Goal: Task Accomplishment & Management: Complete application form

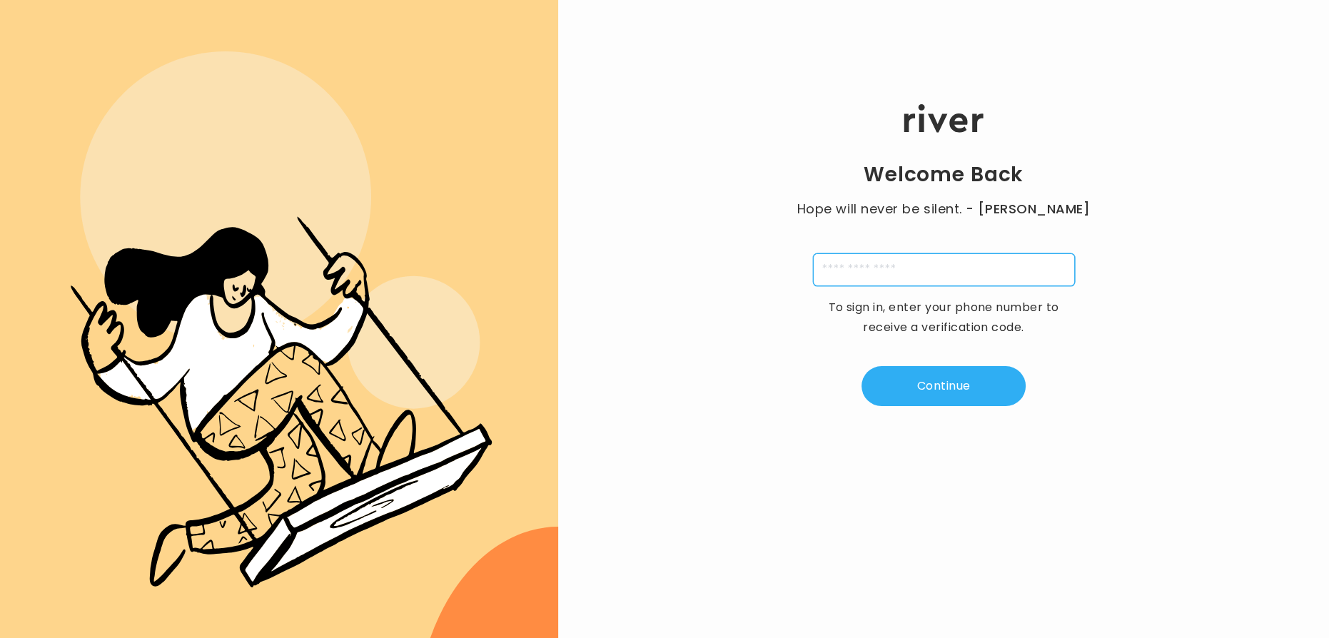
click at [847, 270] on input "tel" at bounding box center [944, 269] width 262 height 33
type input "**********"
type input "*"
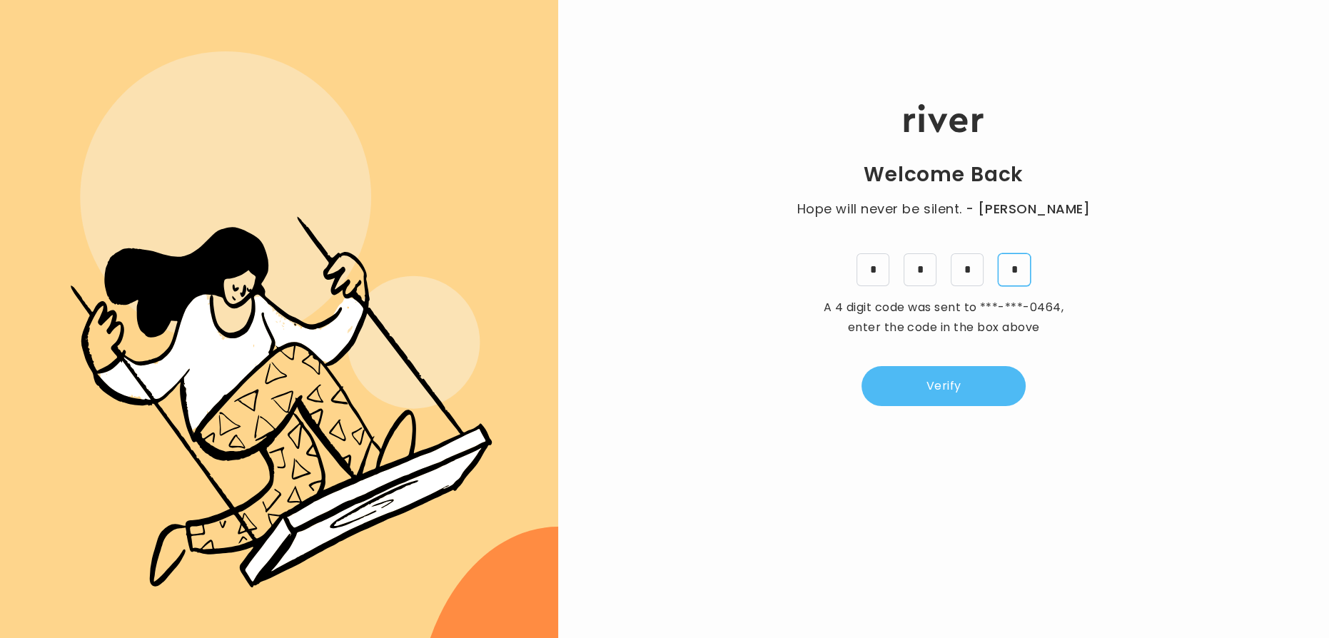
type input "*"
click at [946, 380] on button "Verify" at bounding box center [943, 386] width 164 height 40
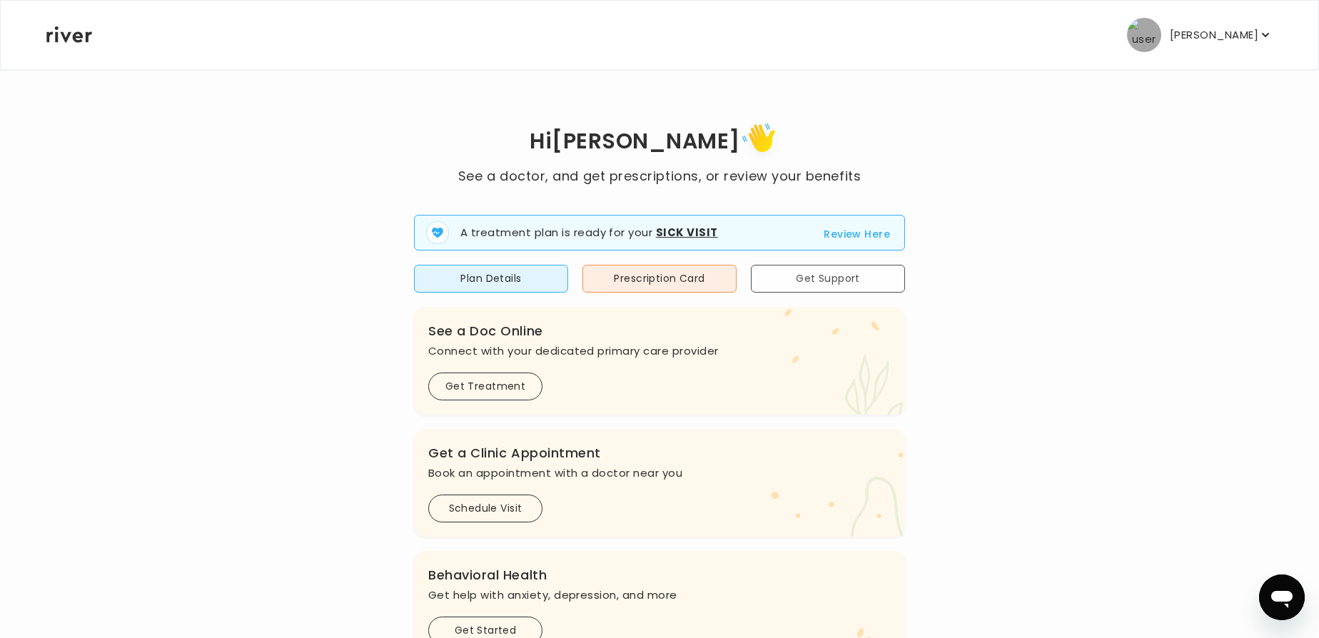
click at [786, 284] on button "Get Support" at bounding box center [828, 279] width 154 height 28
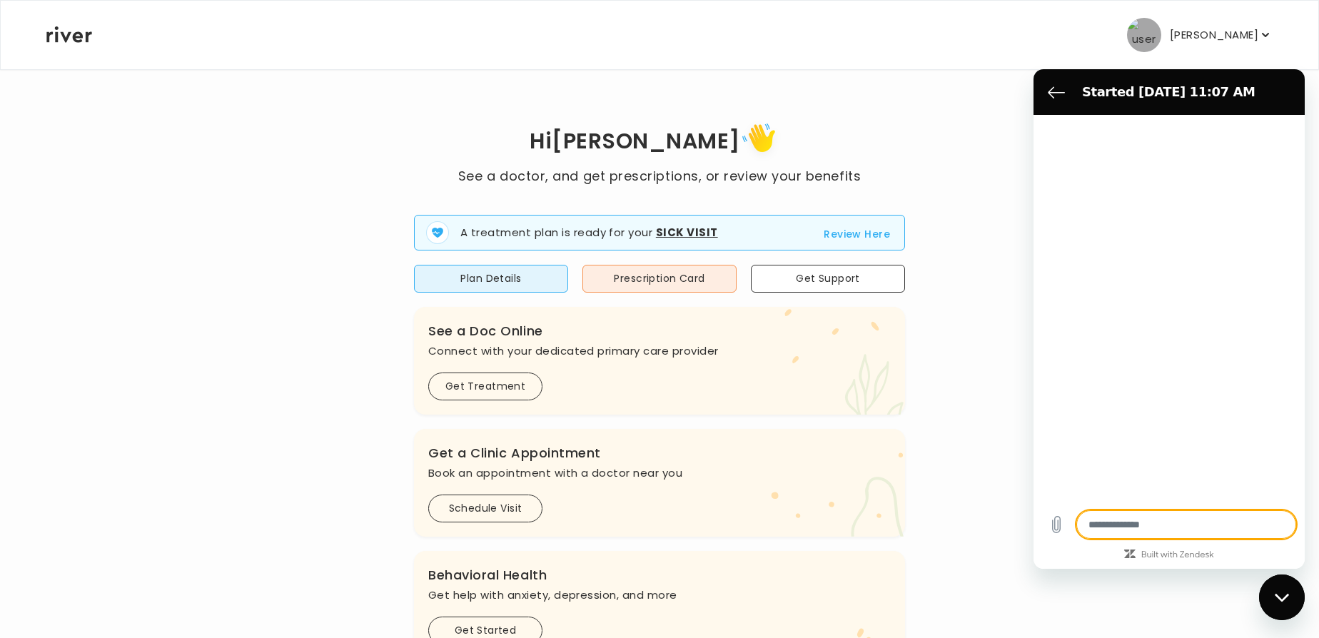
type textarea "*"
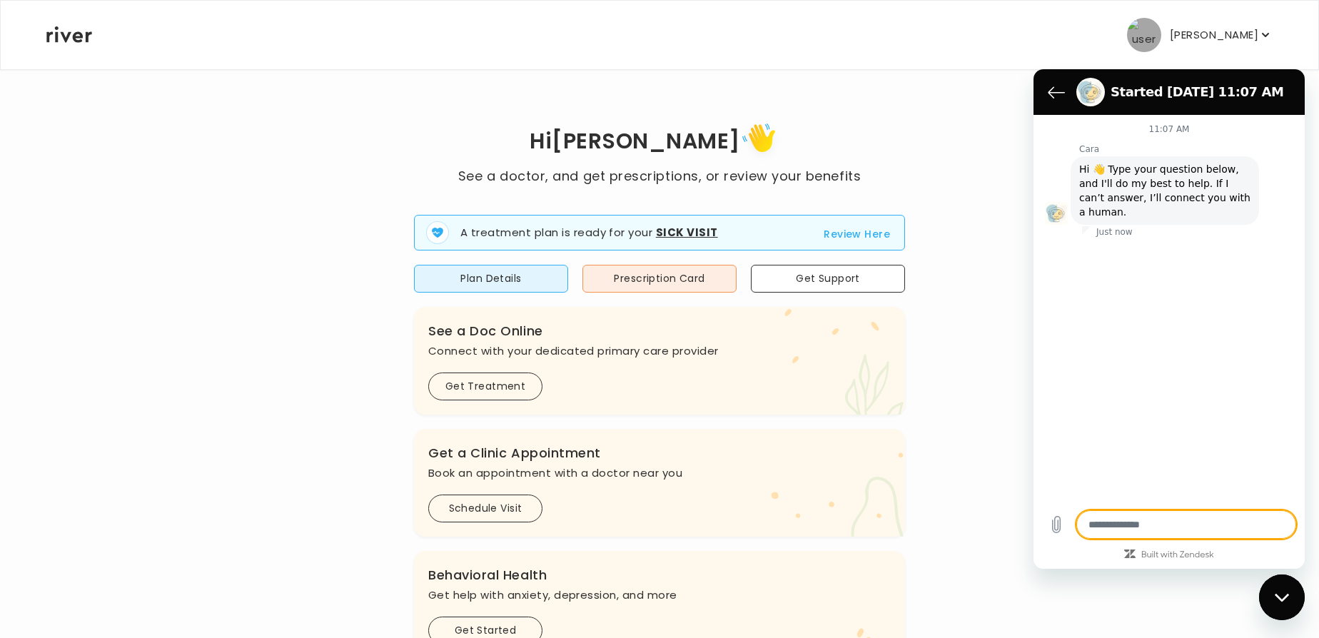
click at [1145, 523] on textarea at bounding box center [1186, 524] width 220 height 29
type textarea "*"
type textarea "**"
type textarea "*"
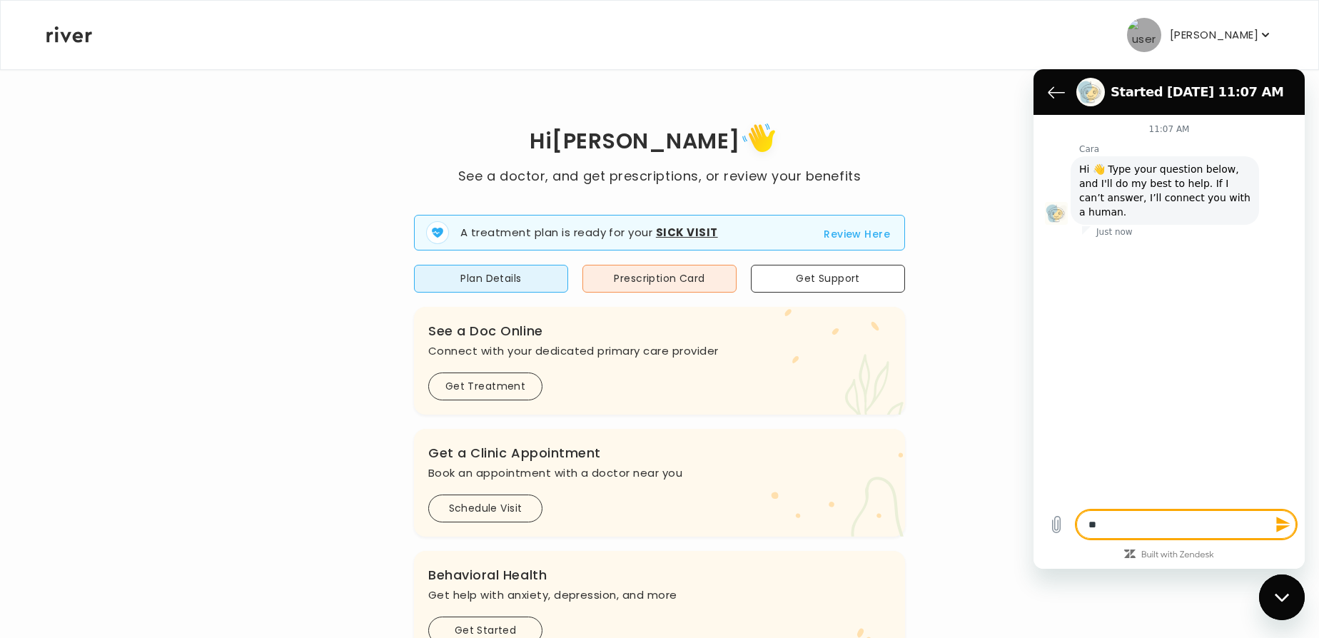
type textarea "***"
type textarea "*"
type textarea "****"
type textarea "*"
type textarea "*****"
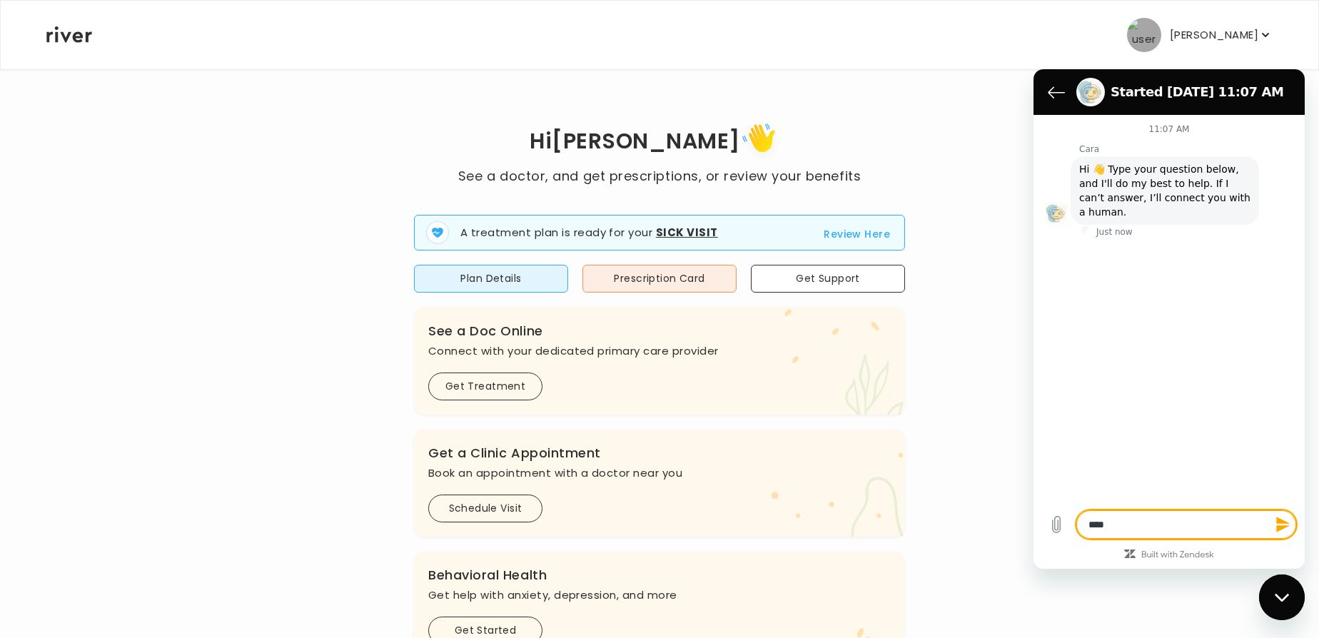
type textarea "*"
type textarea "******"
type textarea "*"
type textarea "******"
type textarea "*"
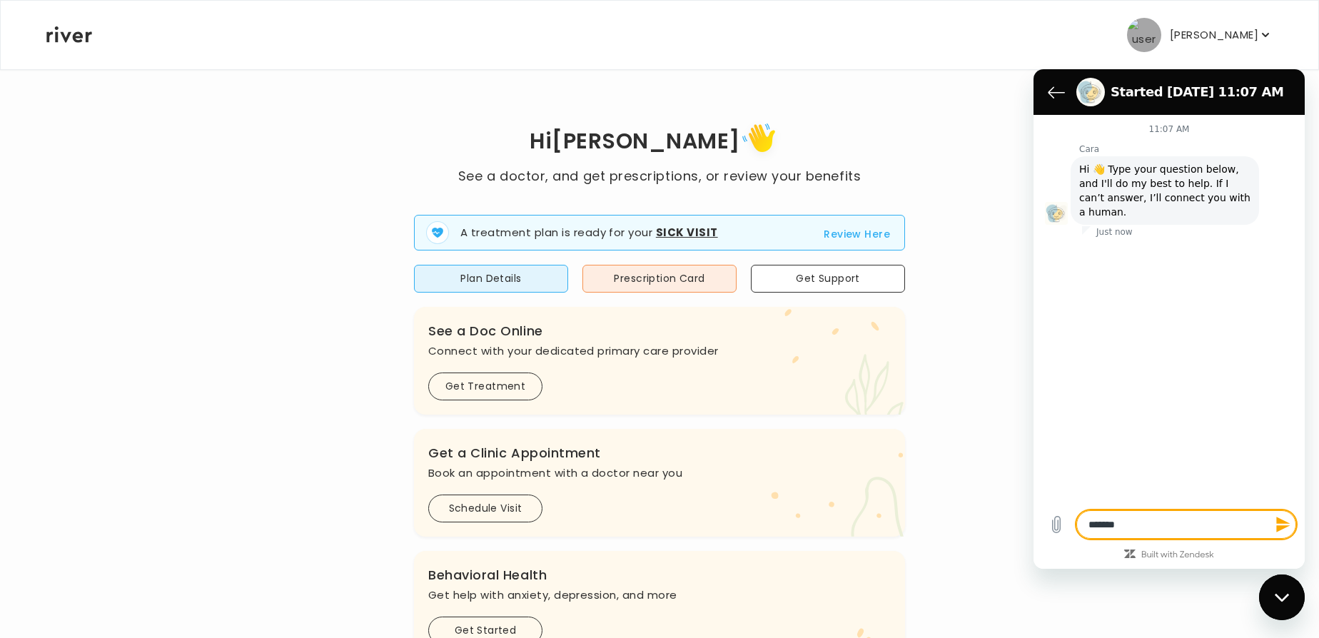
type textarea "********"
type textarea "*"
type textarea "*********"
type textarea "*"
type textarea "*********"
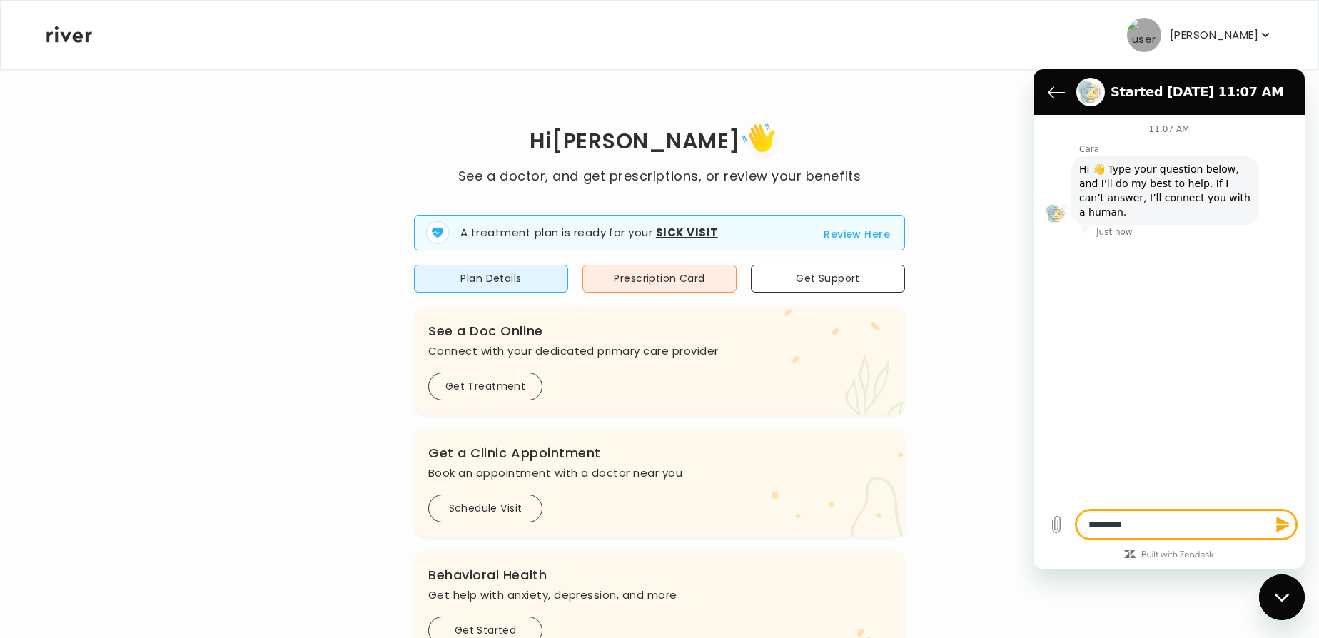
type textarea "*"
type textarea "**********"
type textarea "*"
type textarea "**********"
type textarea "*"
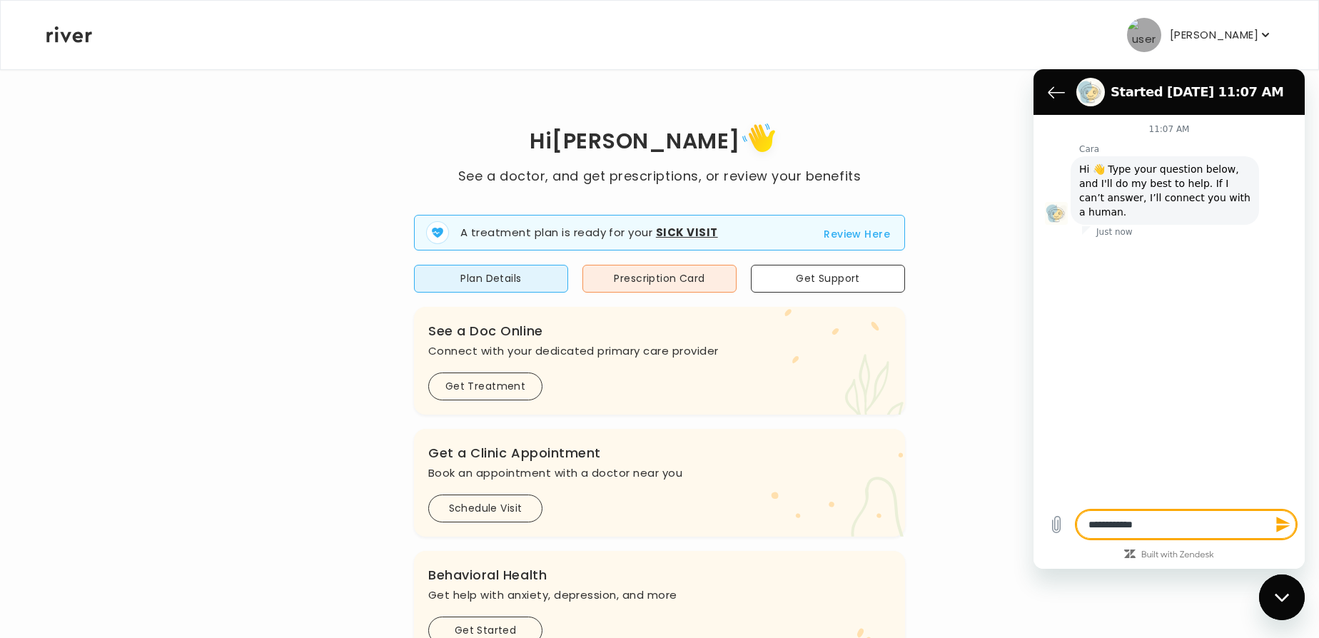
type textarea "**********"
type textarea "*"
type textarea "**********"
type textarea "*"
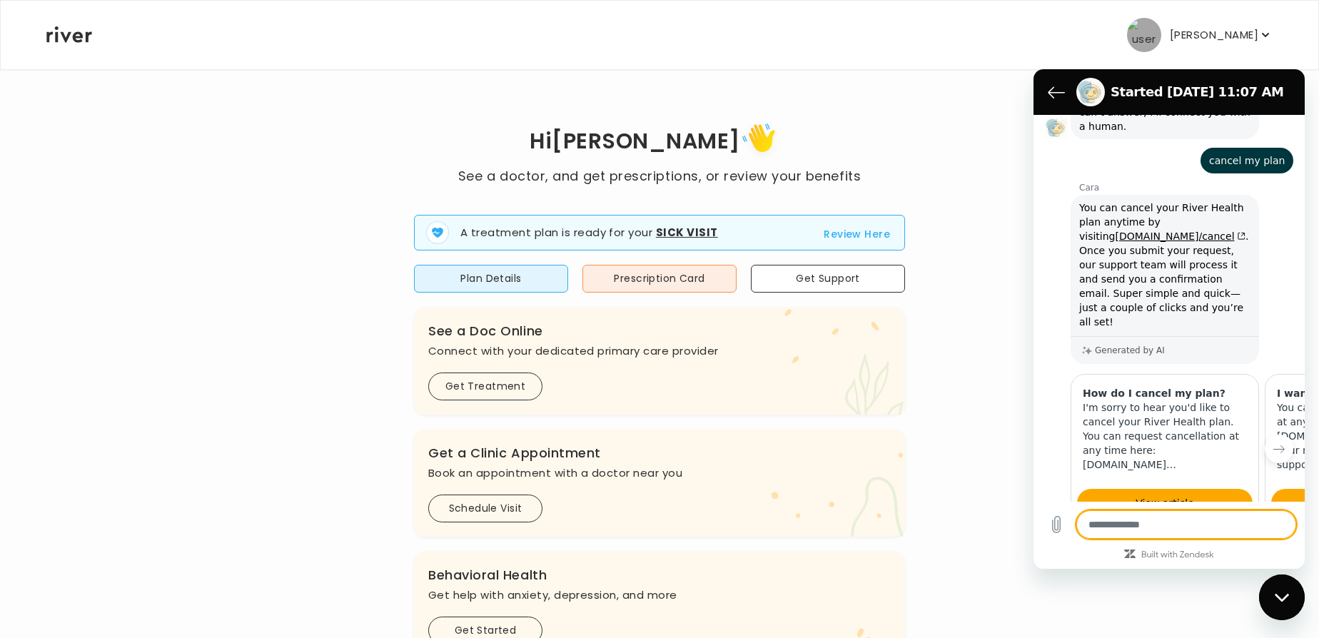
scroll to position [91, 0]
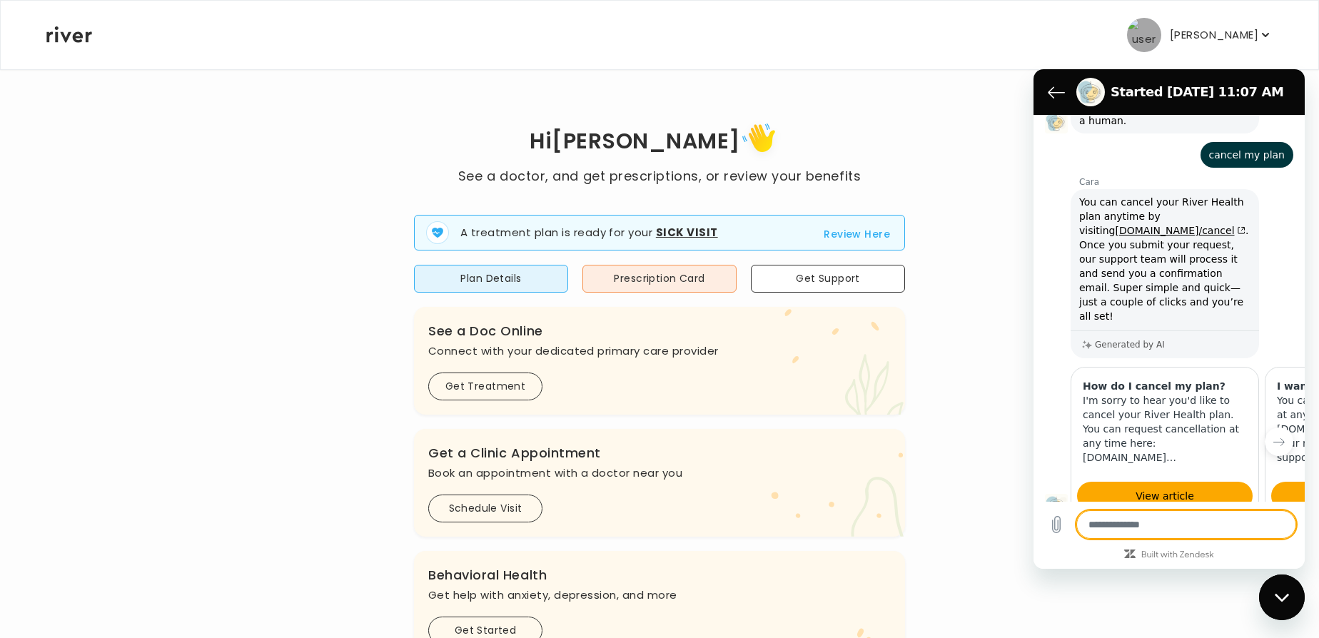
type textarea "*"
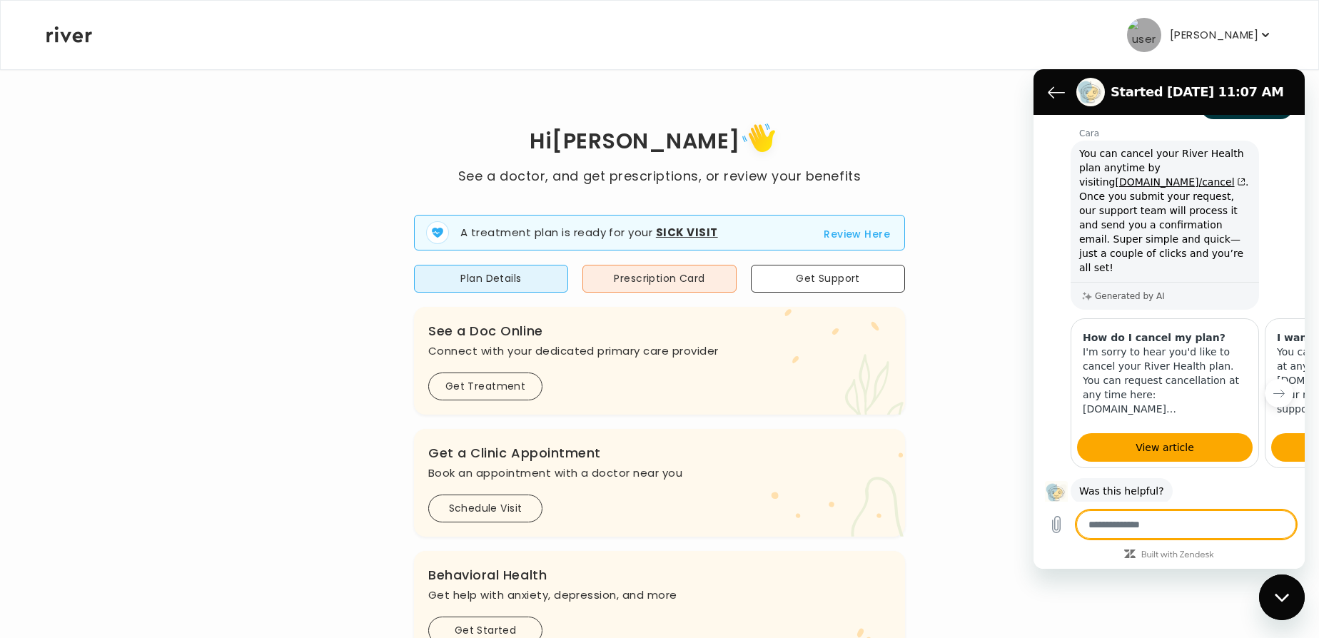
scroll to position [175, 0]
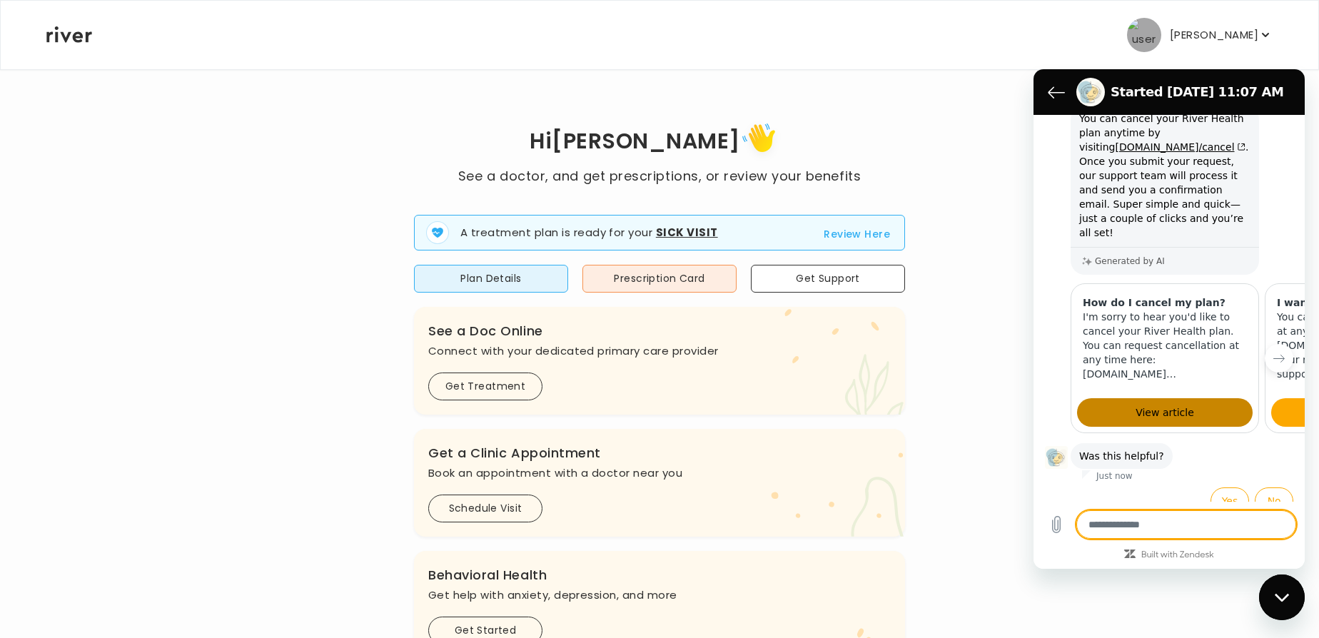
click at [1201, 400] on link "View article" at bounding box center [1165, 412] width 176 height 29
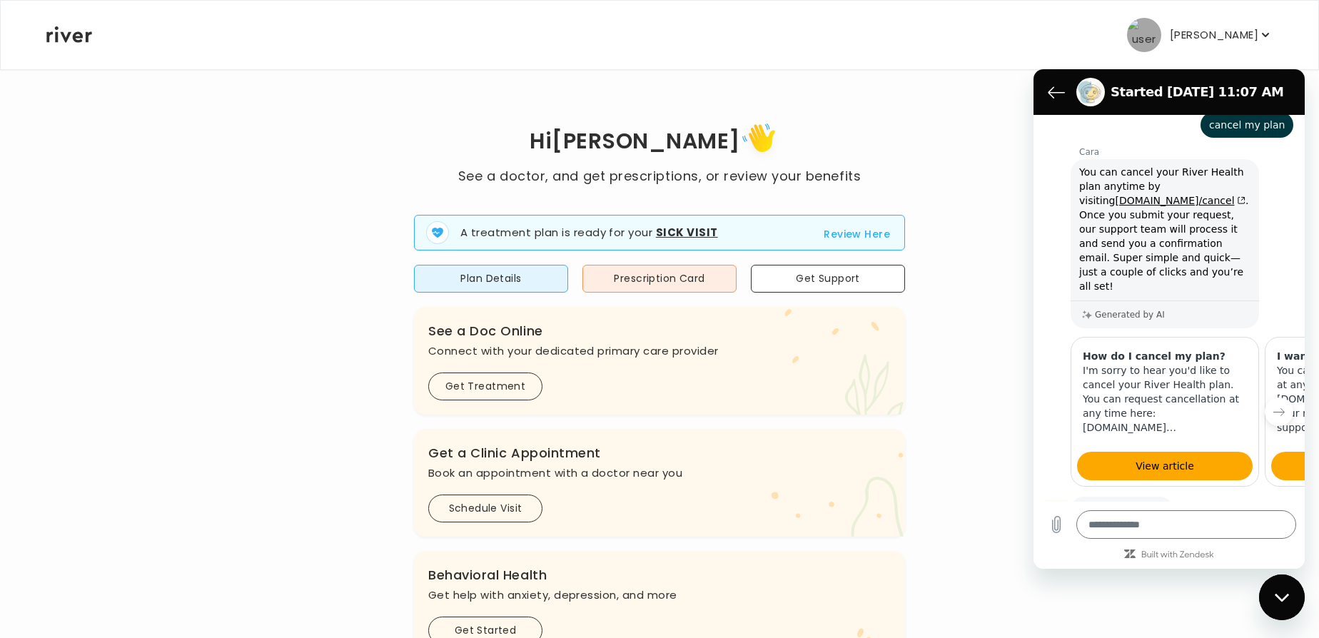
scroll to position [116, 0]
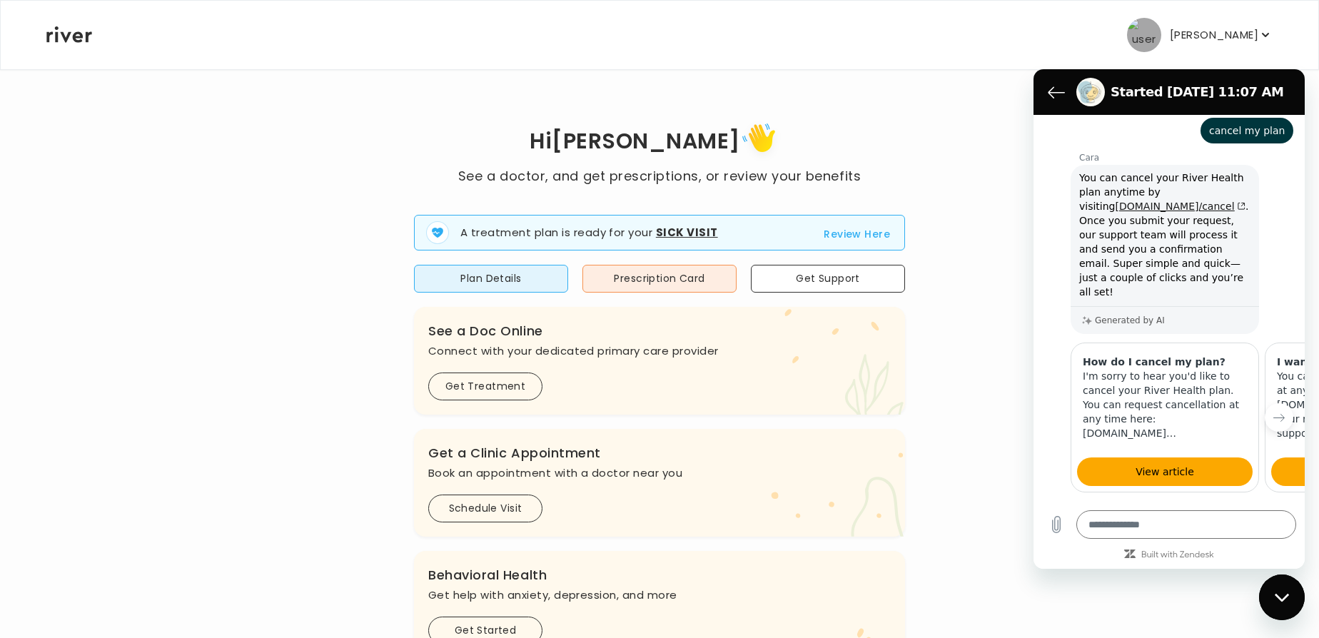
click at [1145, 207] on link "[DOMAIN_NAME]/cancel" at bounding box center [1180, 206] width 130 height 11
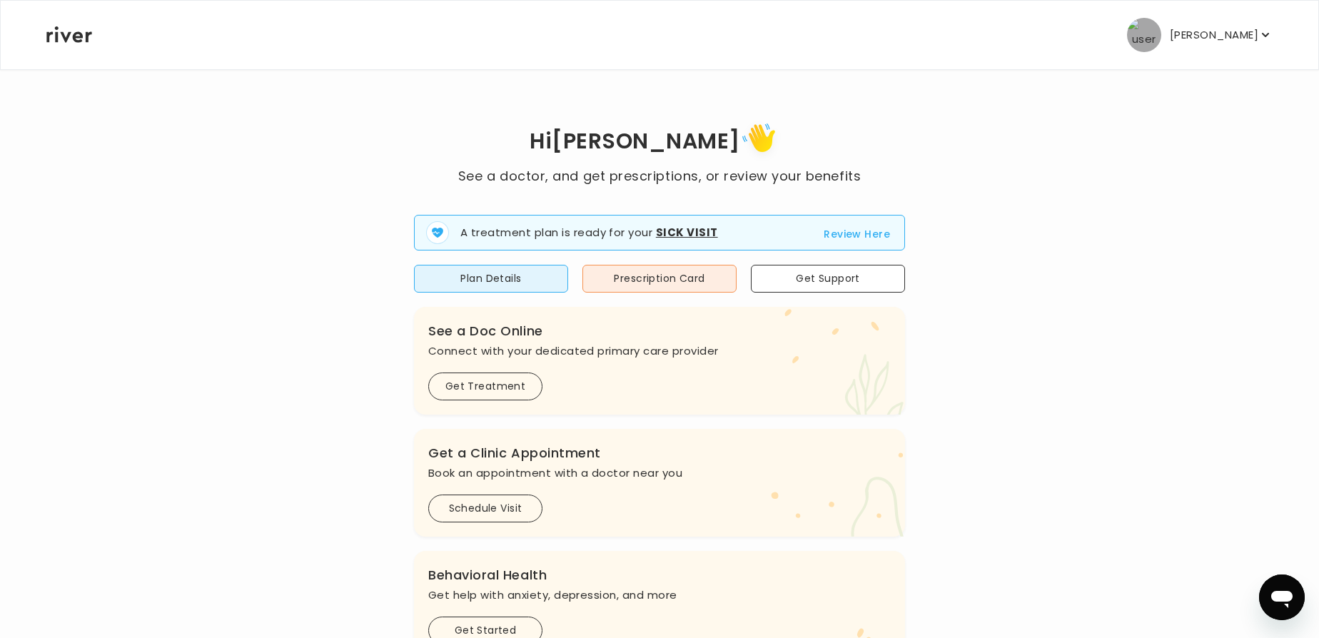
click at [1206, 45] on button "Liang Xiong" at bounding box center [1200, 35] width 146 height 34
click at [993, 287] on div "Hi Liang See a doctor, and get prescriptions, or review your benefits A treatme…" at bounding box center [660, 510] width 1228 height 784
click at [492, 270] on button "Plan Details" at bounding box center [491, 279] width 154 height 28
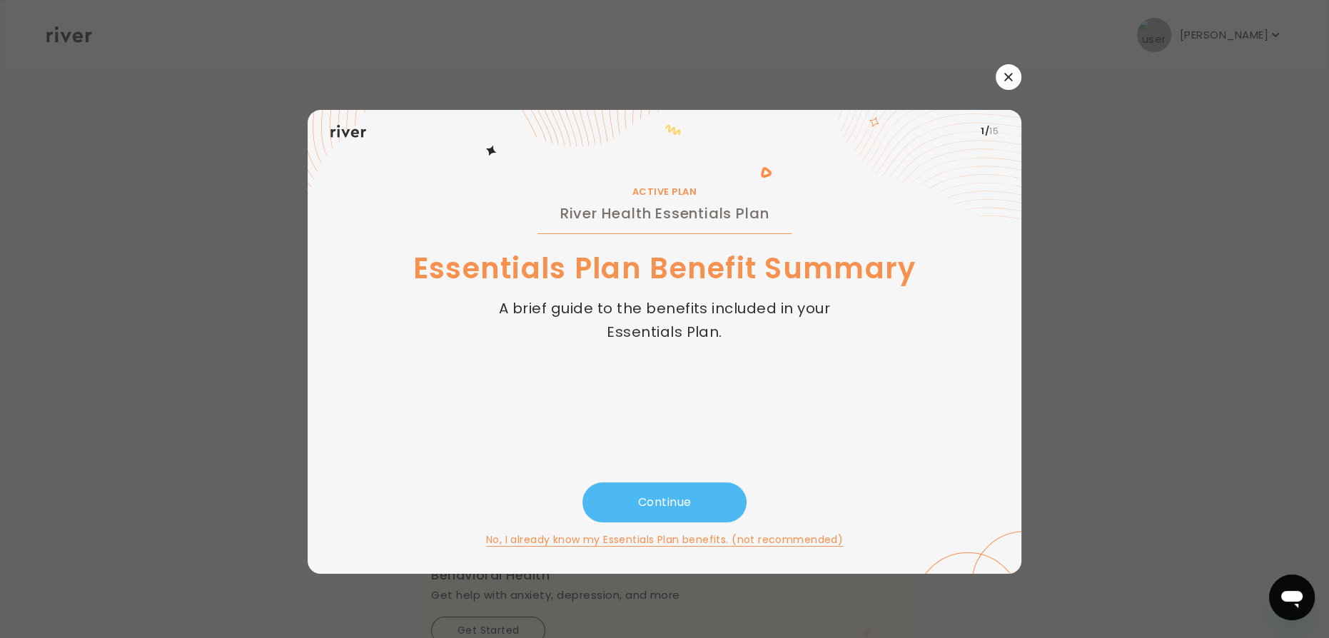
click at [645, 505] on button "Continue" at bounding box center [664, 502] width 164 height 40
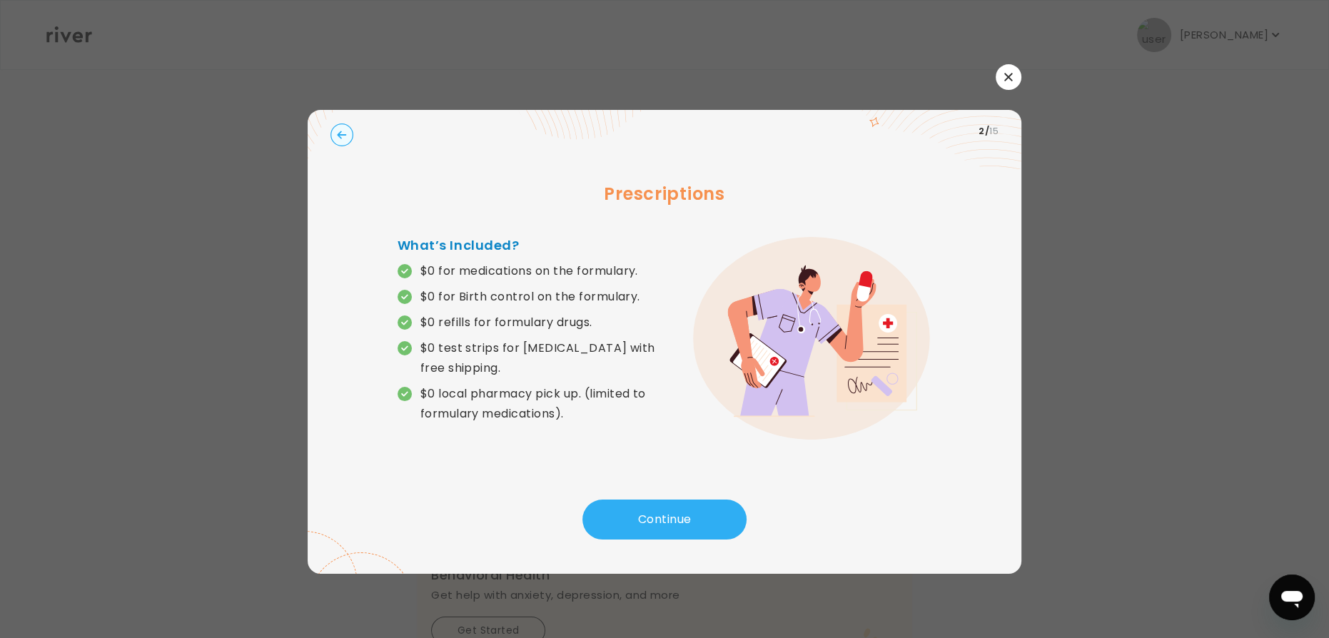
click at [649, 497] on div "Prescriptions What’s Included? $0 for medications on the formulary. $0 for Birt…" at bounding box center [664, 326] width 668 height 347
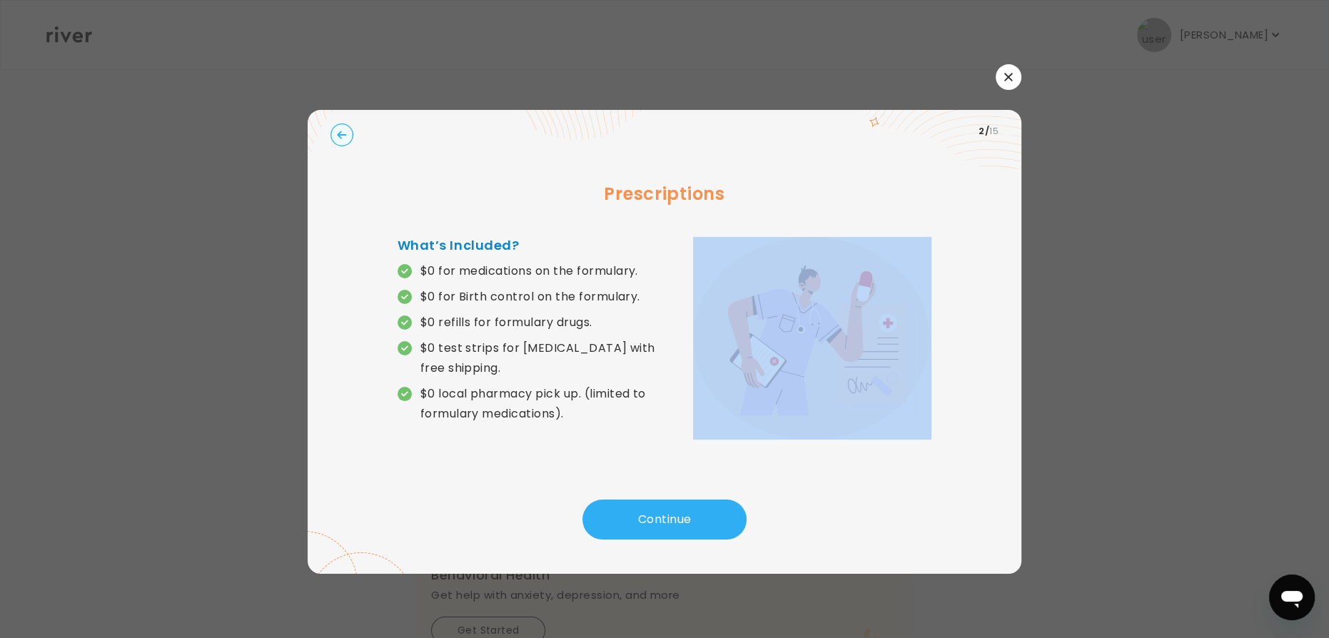
click at [649, 497] on div "Prescriptions What’s Included? $0 for medications on the formulary. $0 for Birt…" at bounding box center [664, 326] width 668 height 347
click at [652, 510] on button "Continue" at bounding box center [664, 520] width 164 height 40
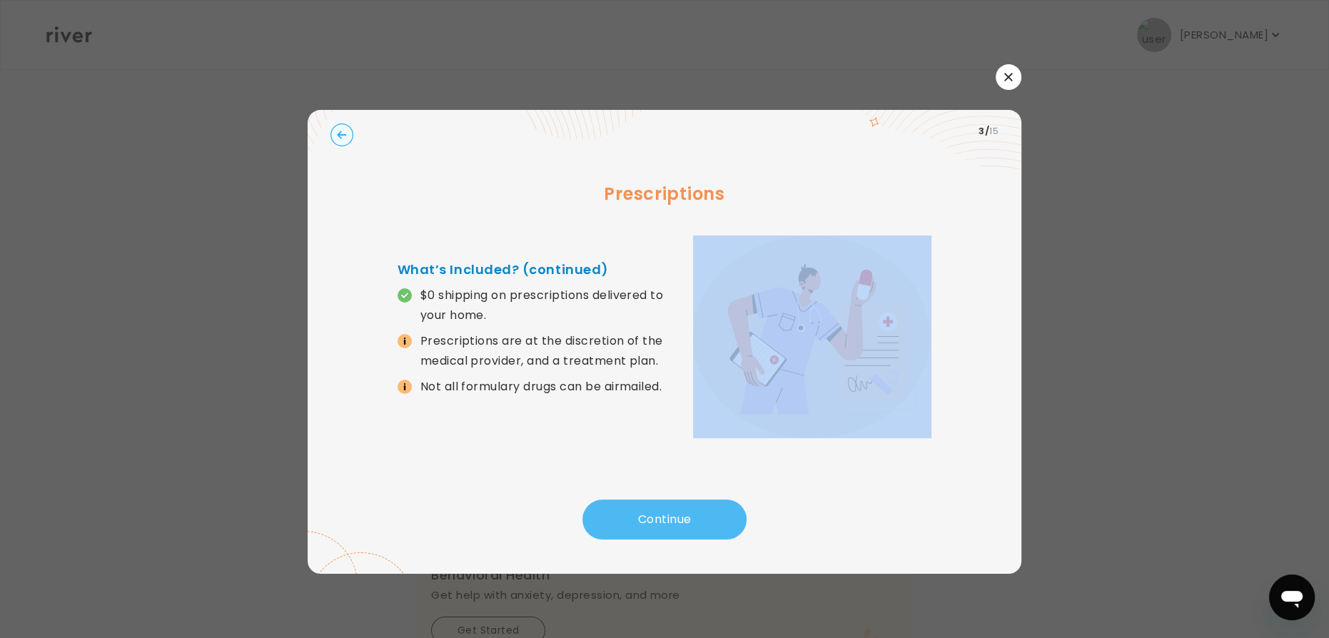
click at [652, 510] on button "Continue" at bounding box center [664, 520] width 164 height 40
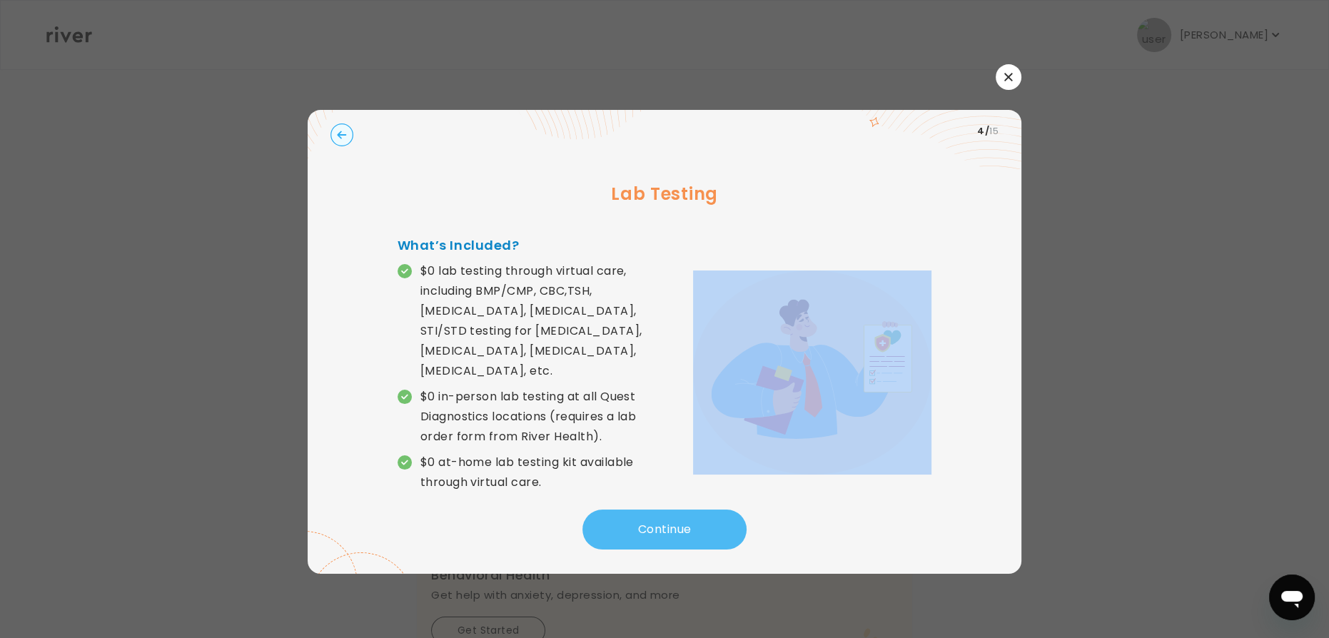
click at [652, 510] on button "Continue" at bounding box center [664, 530] width 164 height 40
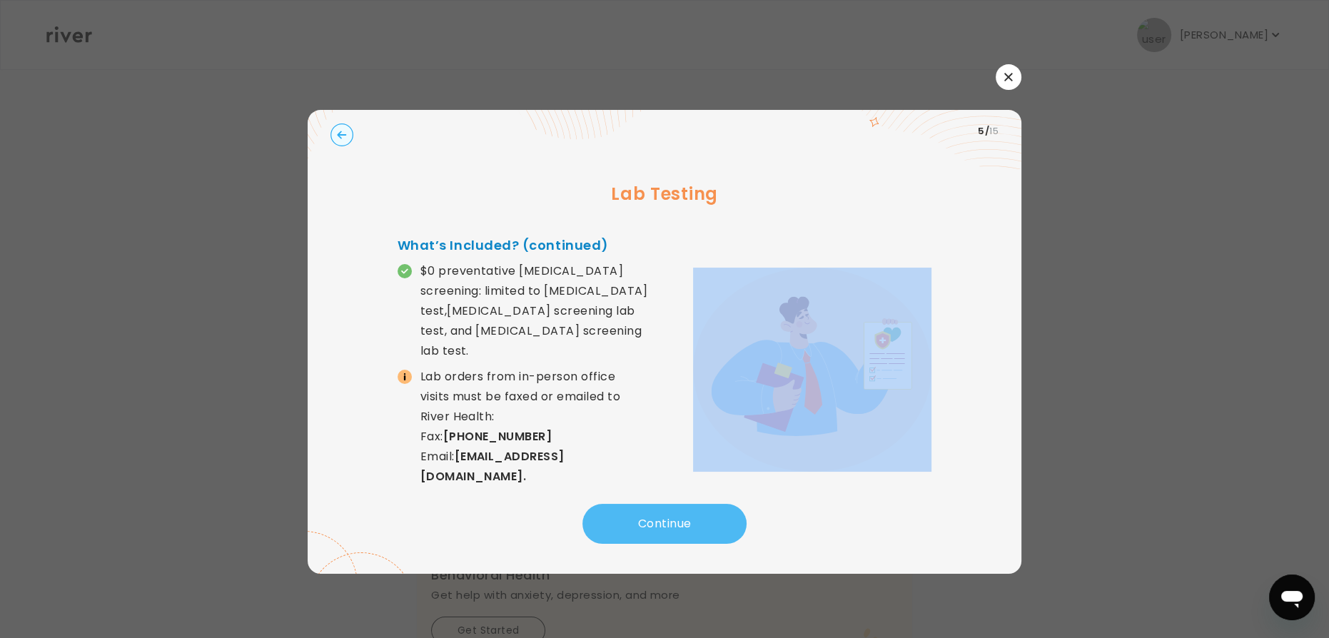
click at [652, 510] on button "Continue" at bounding box center [664, 524] width 164 height 40
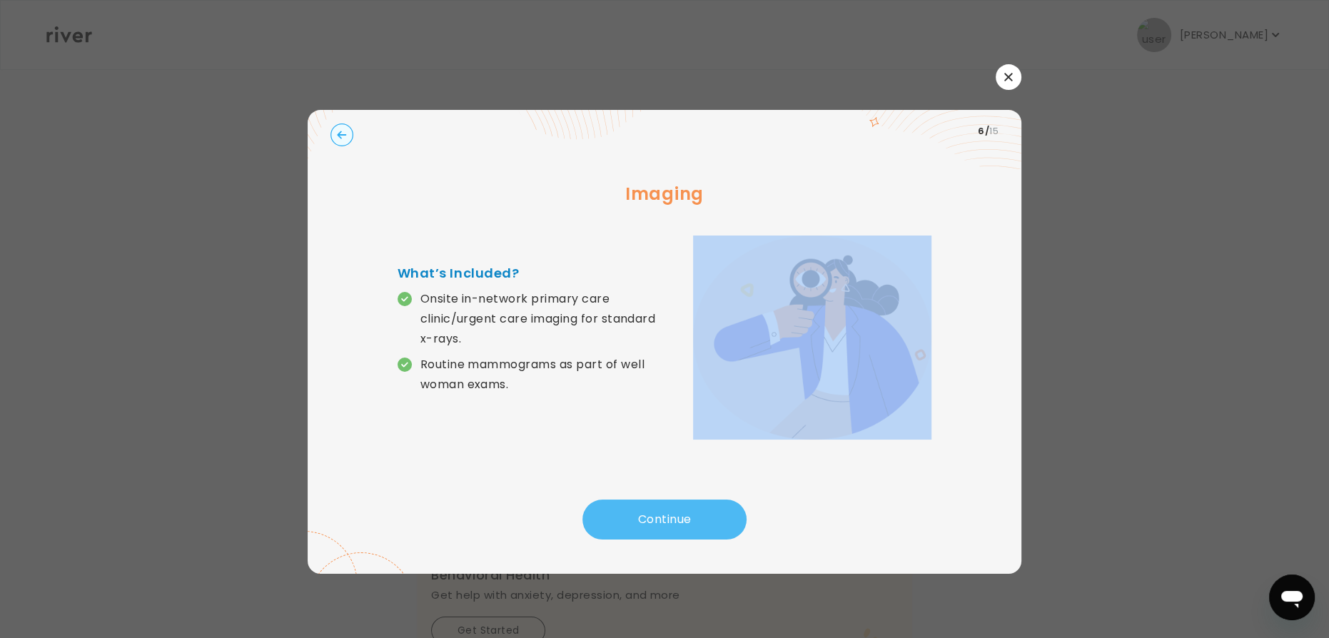
click at [652, 510] on button "Continue" at bounding box center [664, 520] width 164 height 40
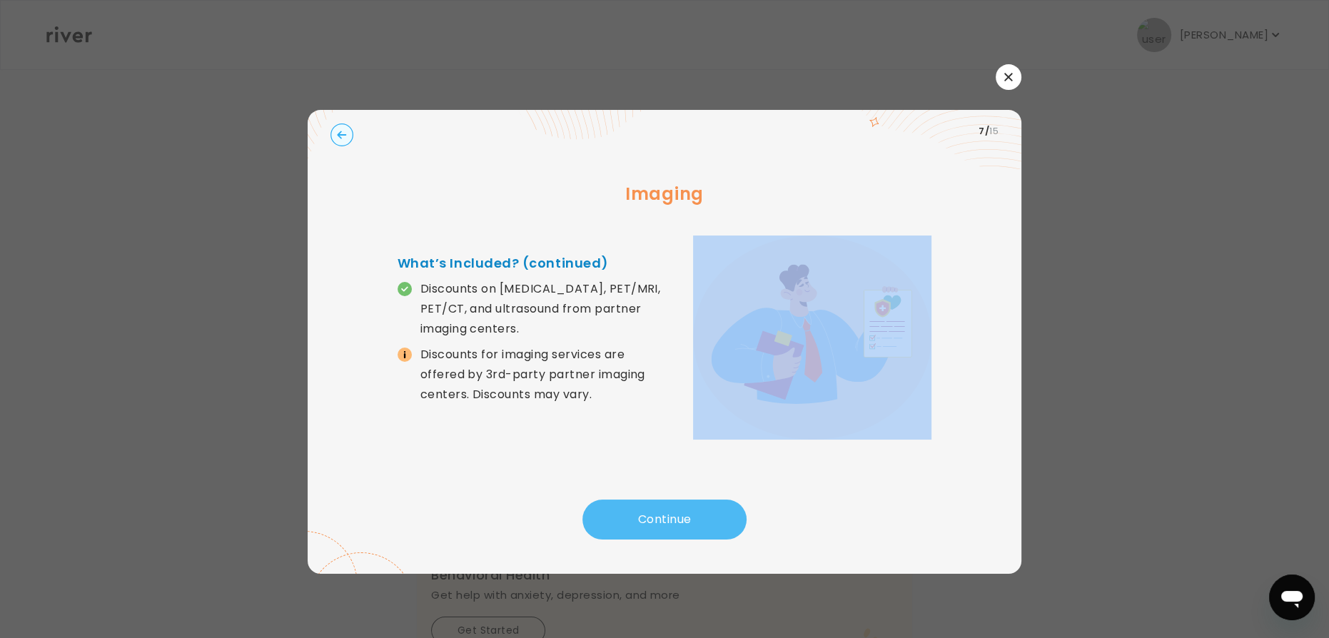
click at [652, 510] on button "Continue" at bounding box center [664, 520] width 164 height 40
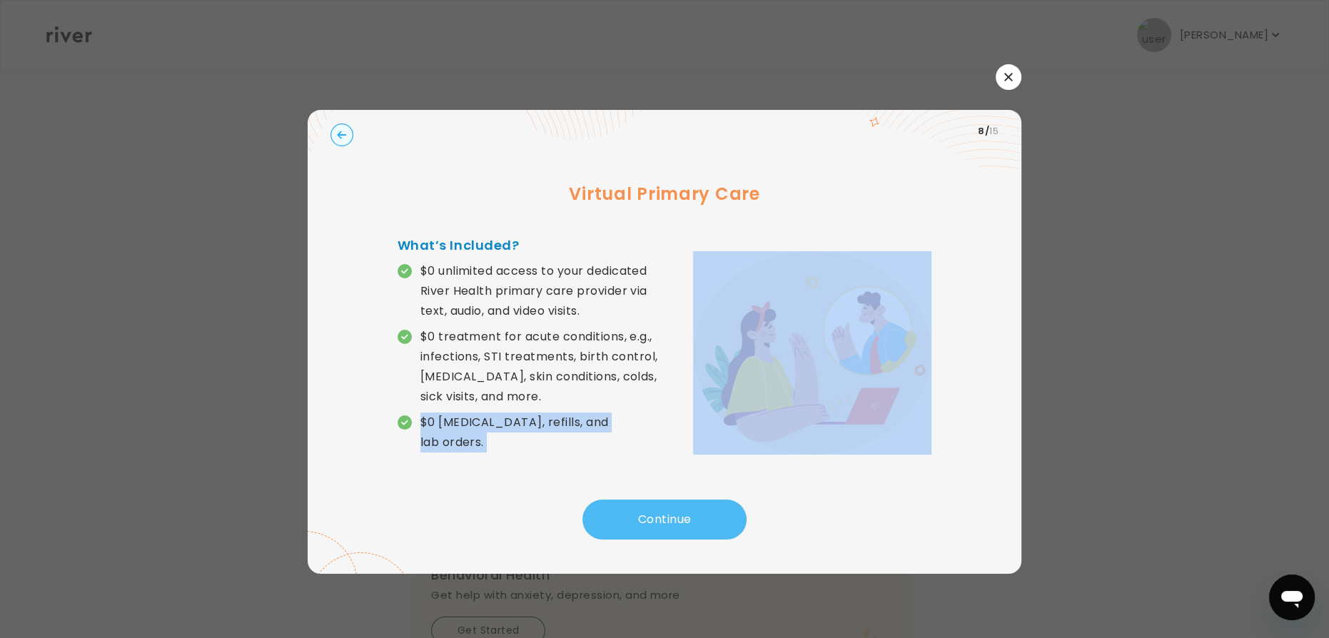
click at [652, 510] on button "Continue" at bounding box center [664, 520] width 164 height 40
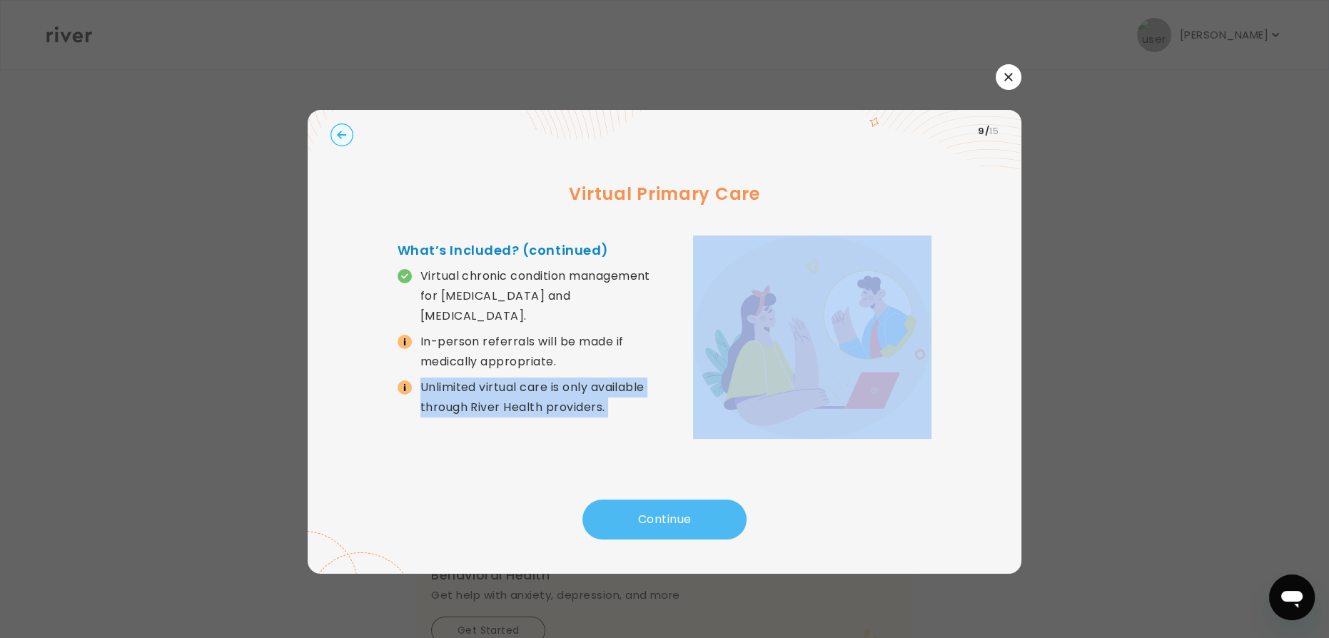
click at [652, 510] on button "Continue" at bounding box center [664, 520] width 164 height 40
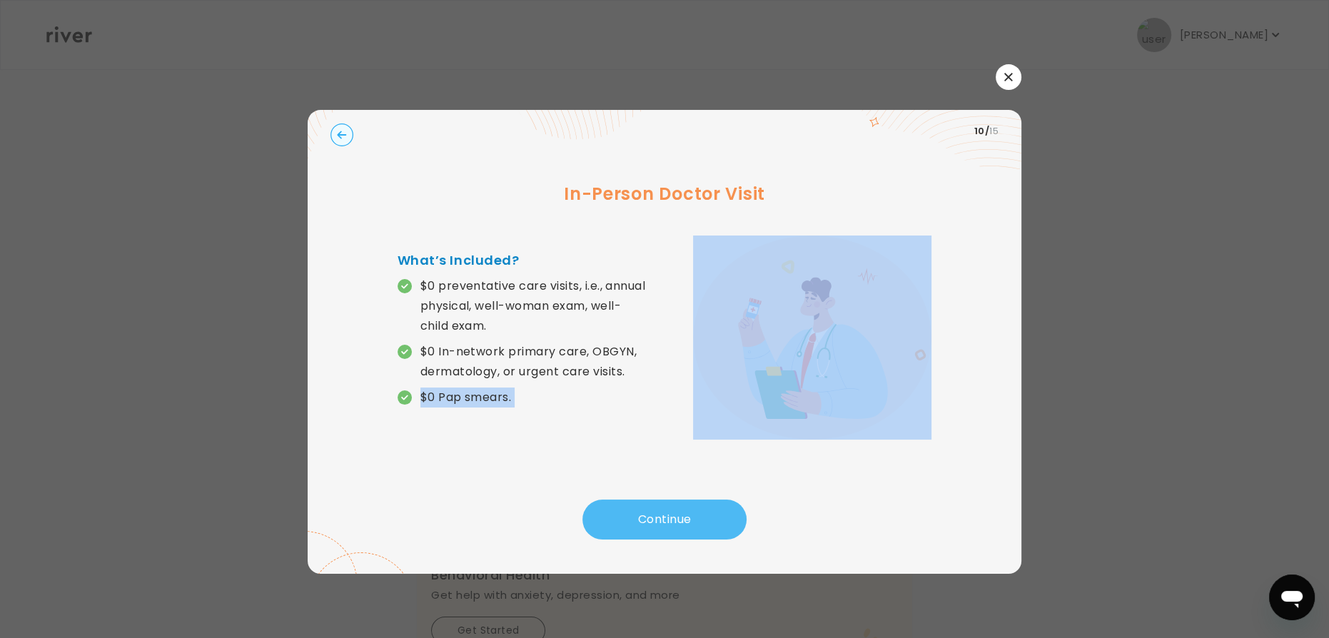
click at [652, 510] on button "Continue" at bounding box center [664, 520] width 164 height 40
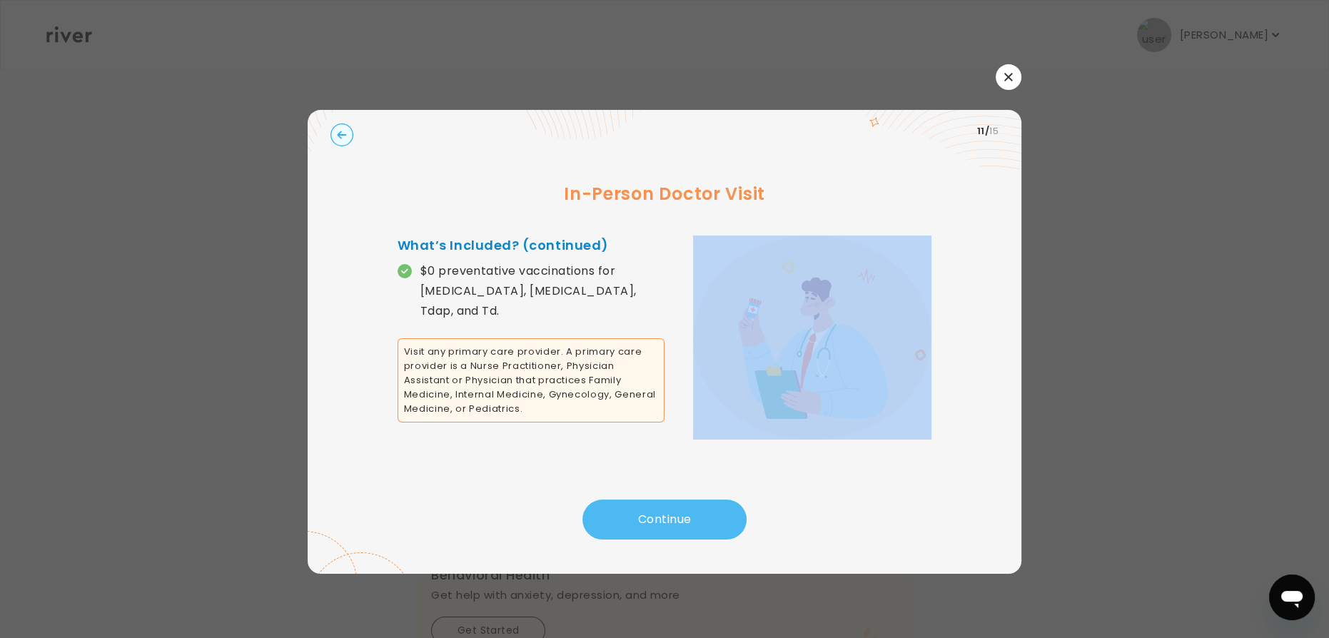
click at [652, 510] on button "Continue" at bounding box center [664, 520] width 164 height 40
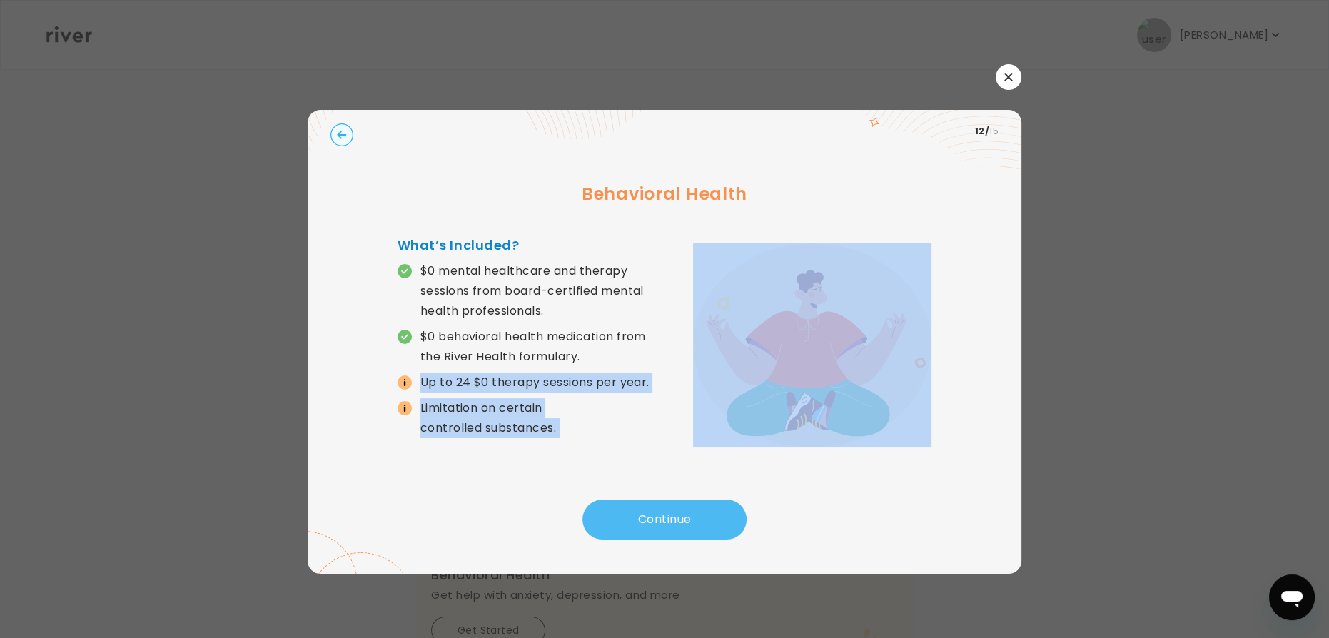
click at [652, 510] on button "Continue" at bounding box center [664, 520] width 164 height 40
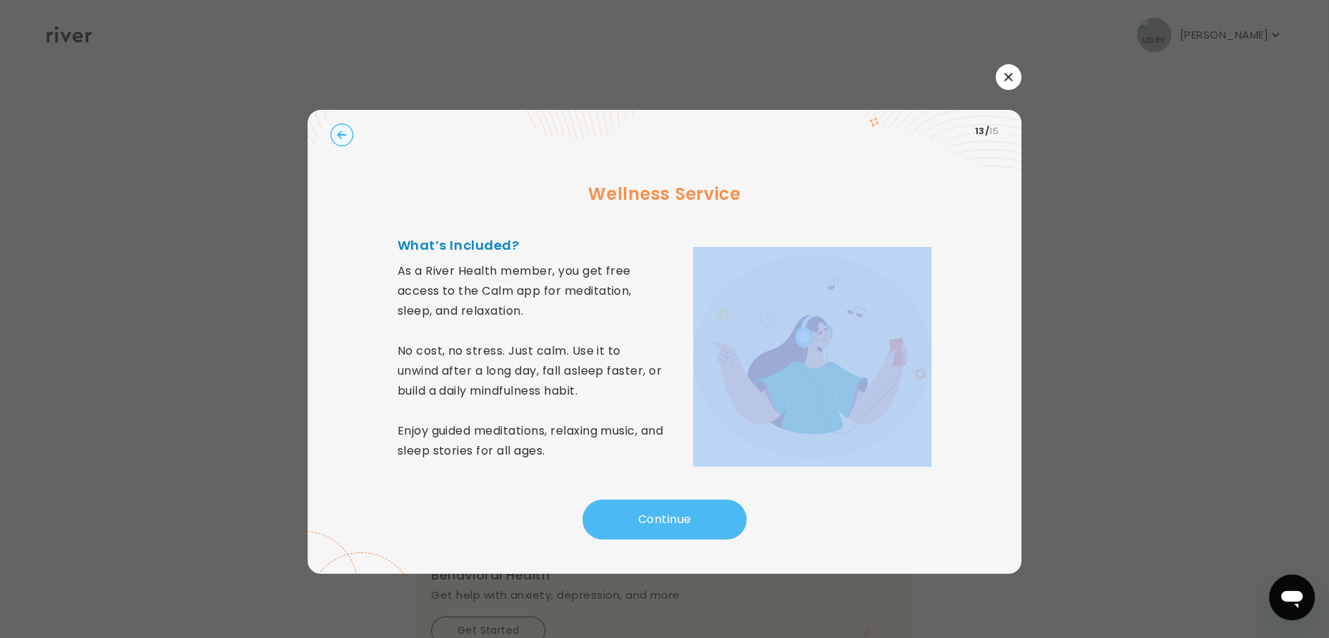
click at [652, 510] on button "Continue" at bounding box center [664, 520] width 164 height 40
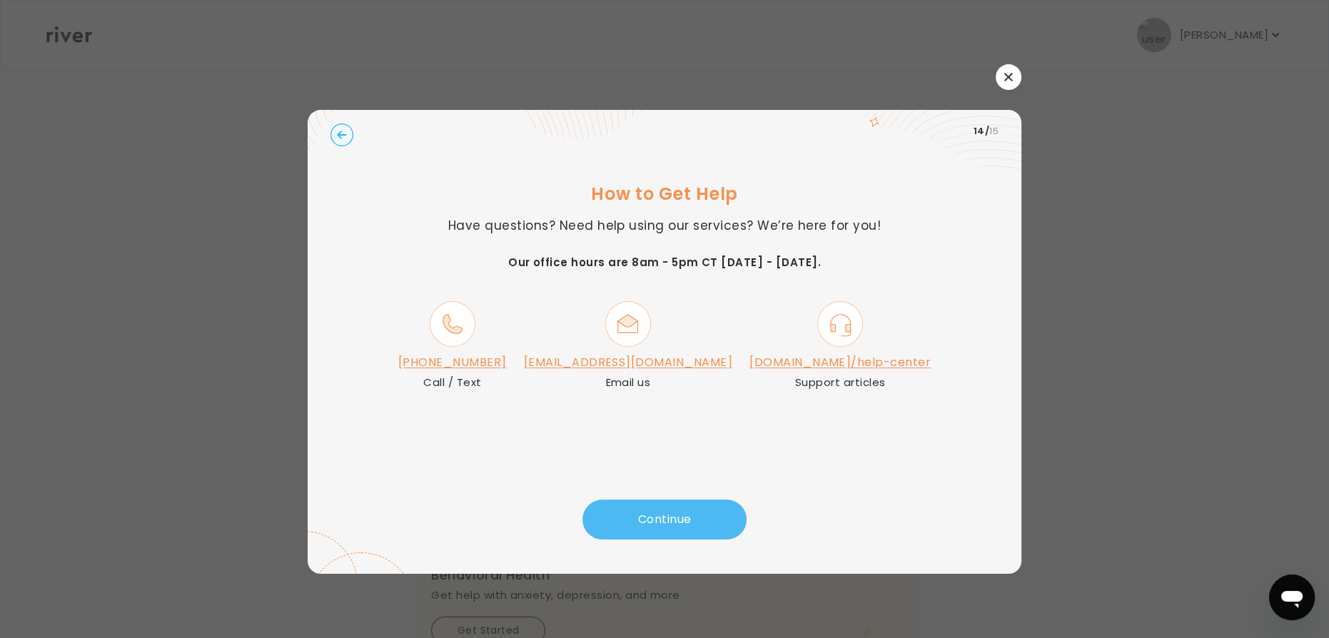
click at [652, 510] on button "Continue" at bounding box center [664, 520] width 164 height 40
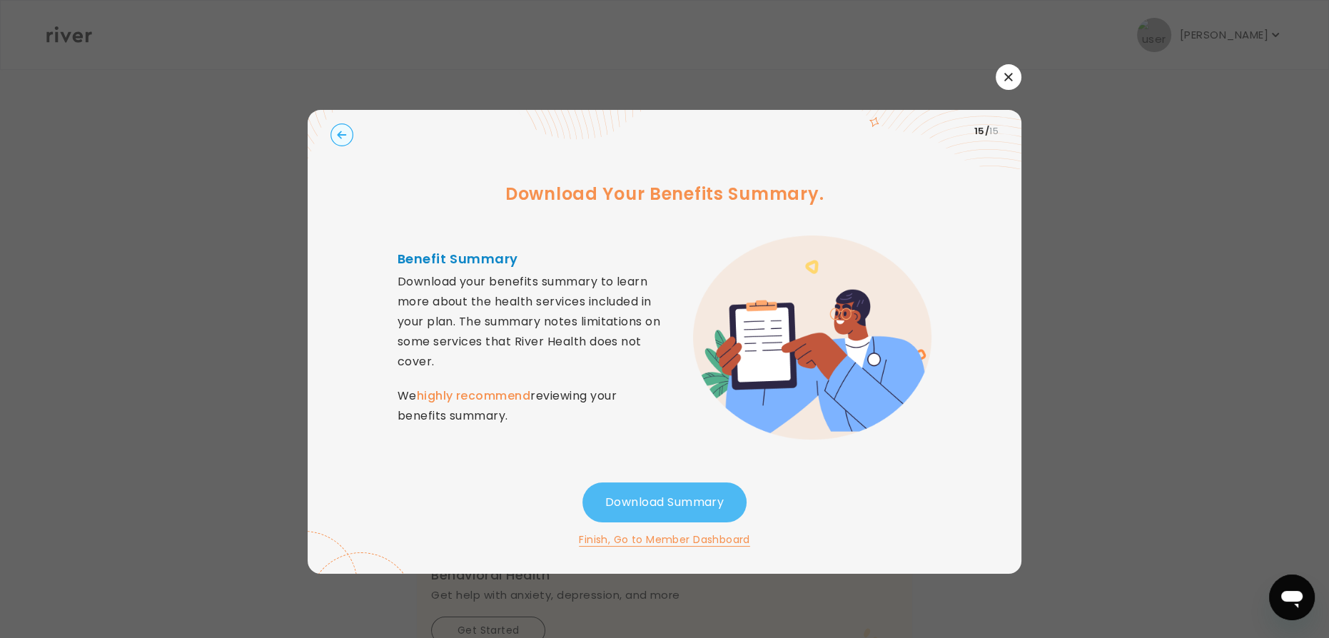
click at [652, 510] on button "Download Summary" at bounding box center [664, 502] width 164 height 40
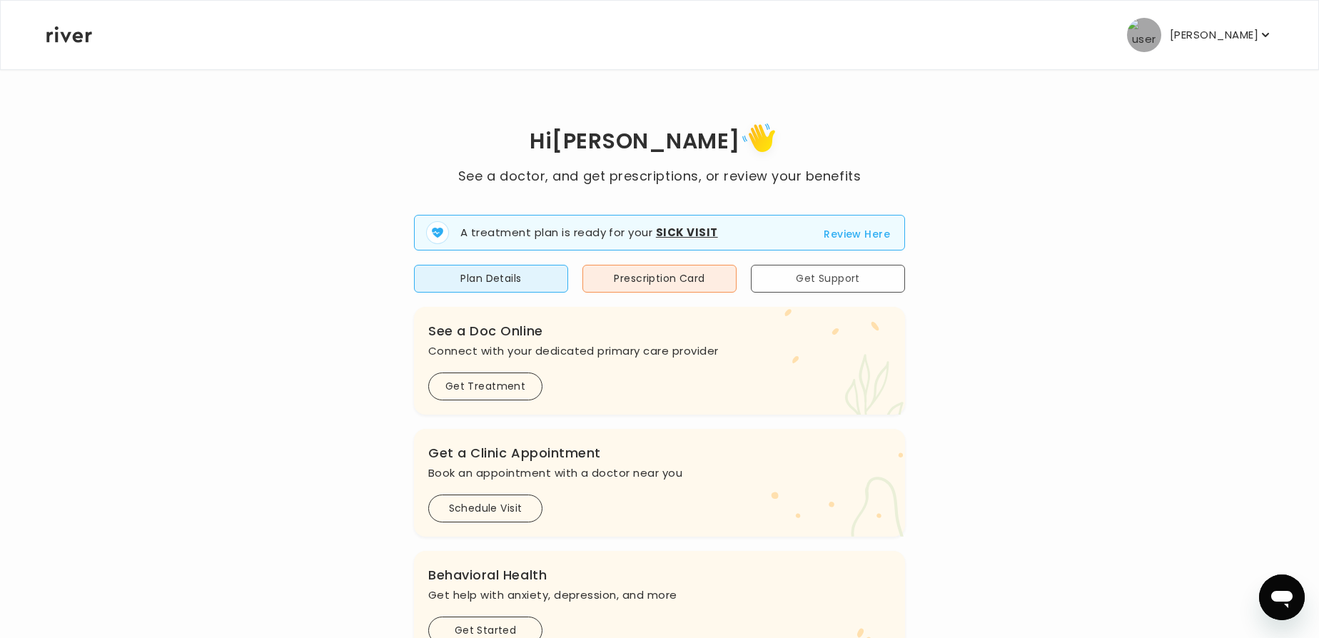
click at [781, 277] on button "Get Support" at bounding box center [828, 279] width 154 height 28
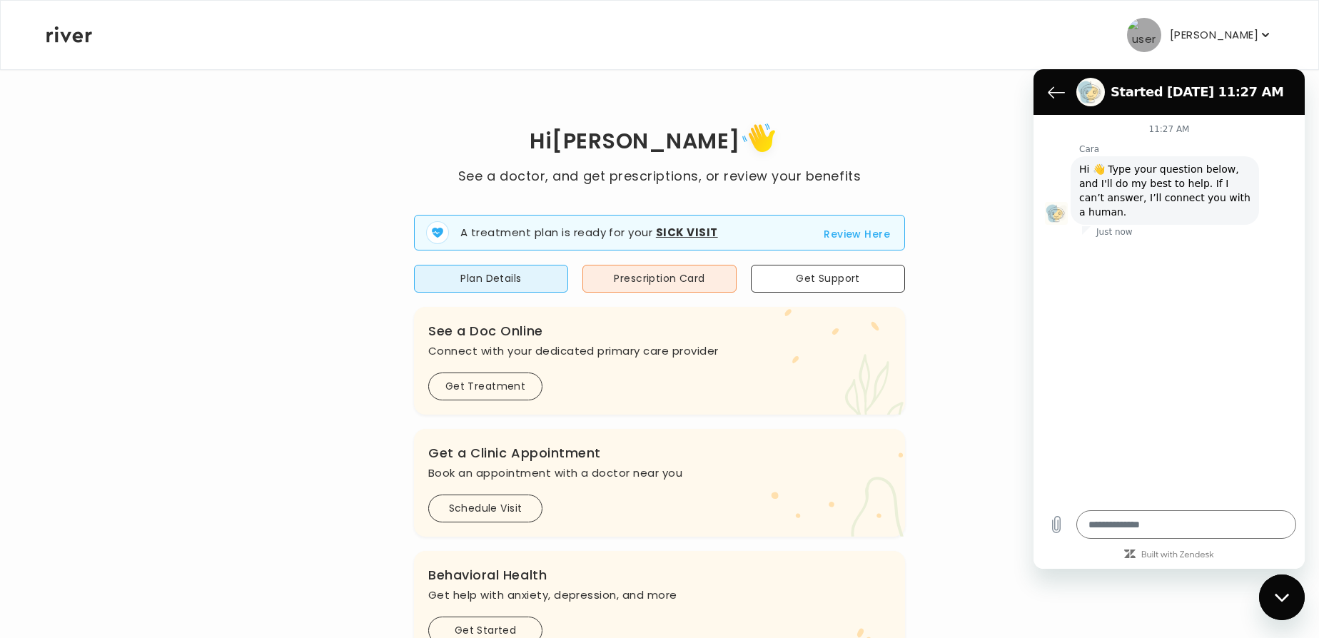
click at [1265, 33] on icon "button" at bounding box center [1265, 35] width 14 height 14
click at [1275, 584] on div "Close messaging window" at bounding box center [1281, 597] width 43 height 43
type textarea "*"
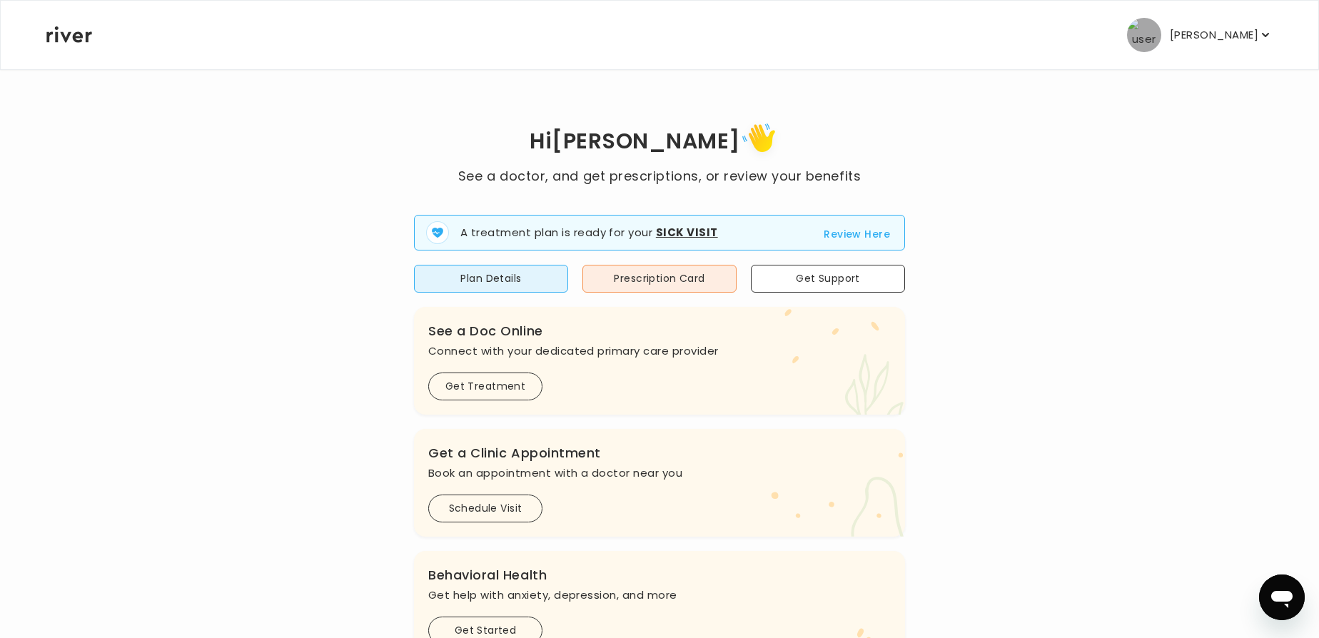
click at [1256, 43] on p "Liang Xiong" at bounding box center [1214, 35] width 88 height 20
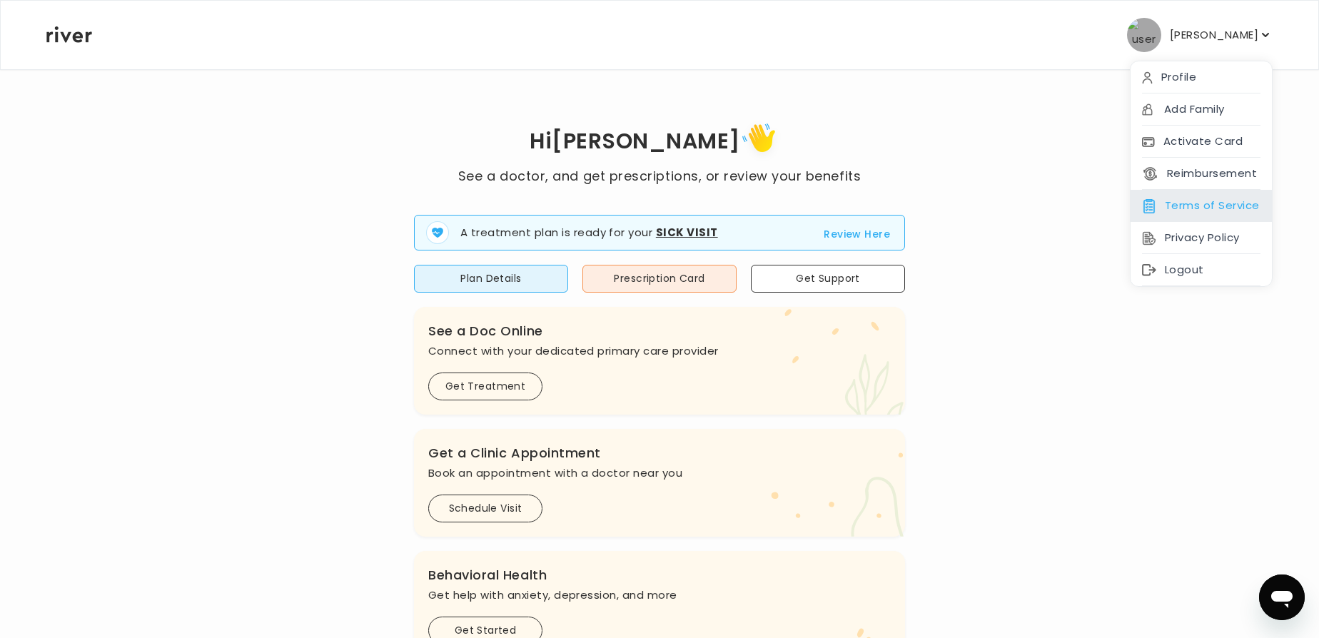
click at [1200, 205] on div "Terms of Service" at bounding box center [1200, 206] width 141 height 32
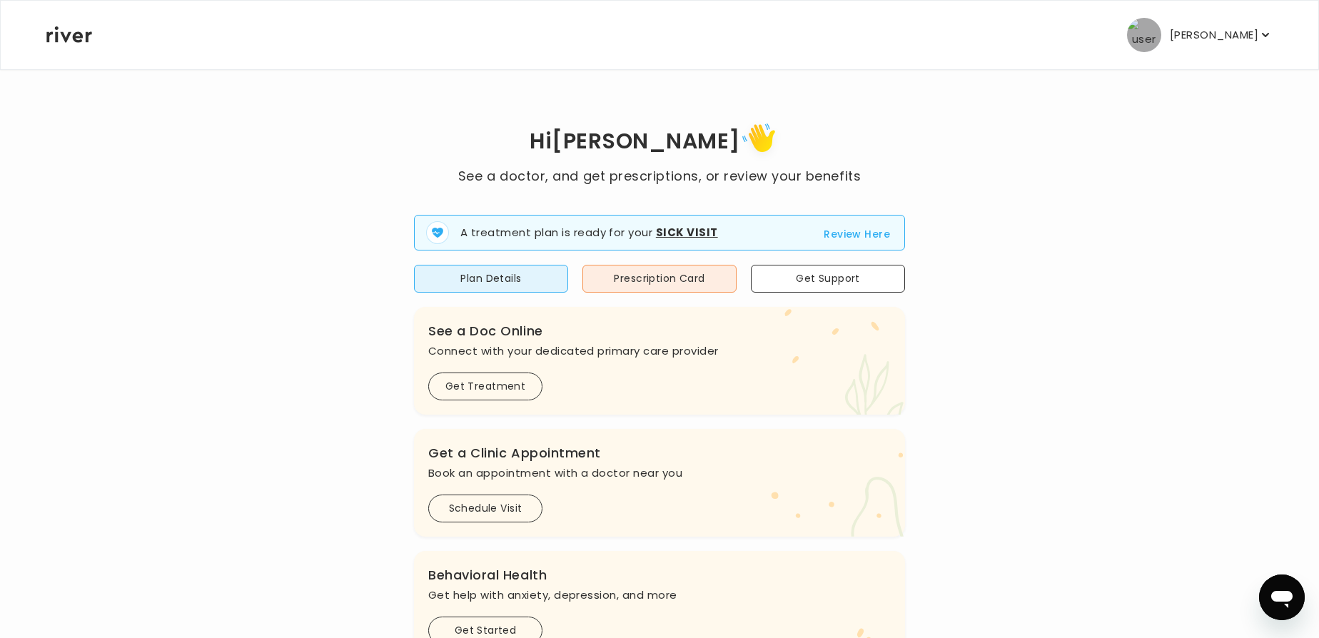
click at [1213, 43] on p "Liang Xiong" at bounding box center [1214, 35] width 88 height 20
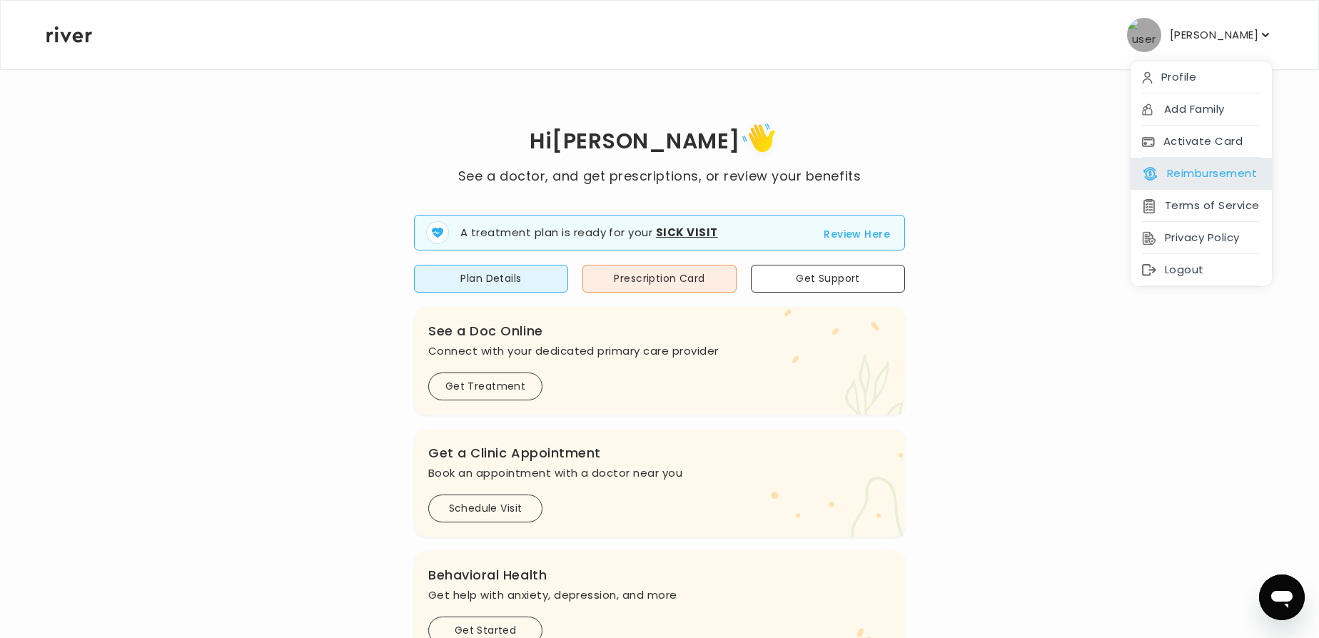
click at [1189, 179] on button "Reimbursement" at bounding box center [1199, 173] width 115 height 20
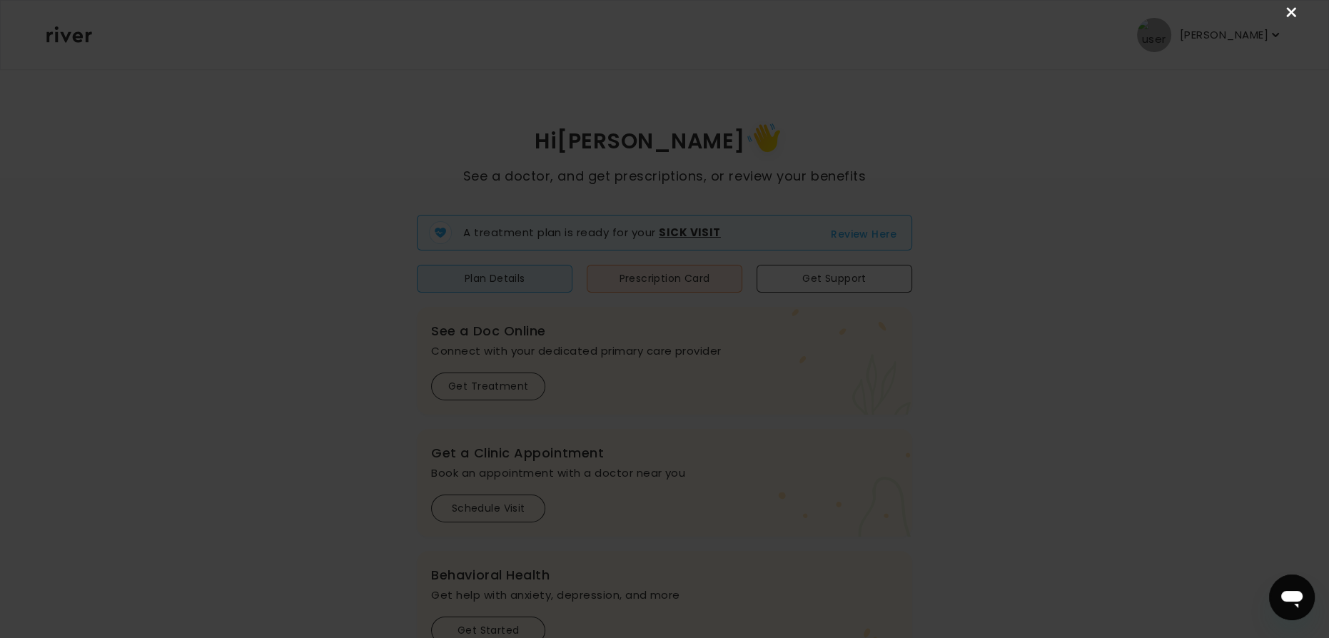
click at [1287, 11] on link "×" at bounding box center [1291, 12] width 17 height 17
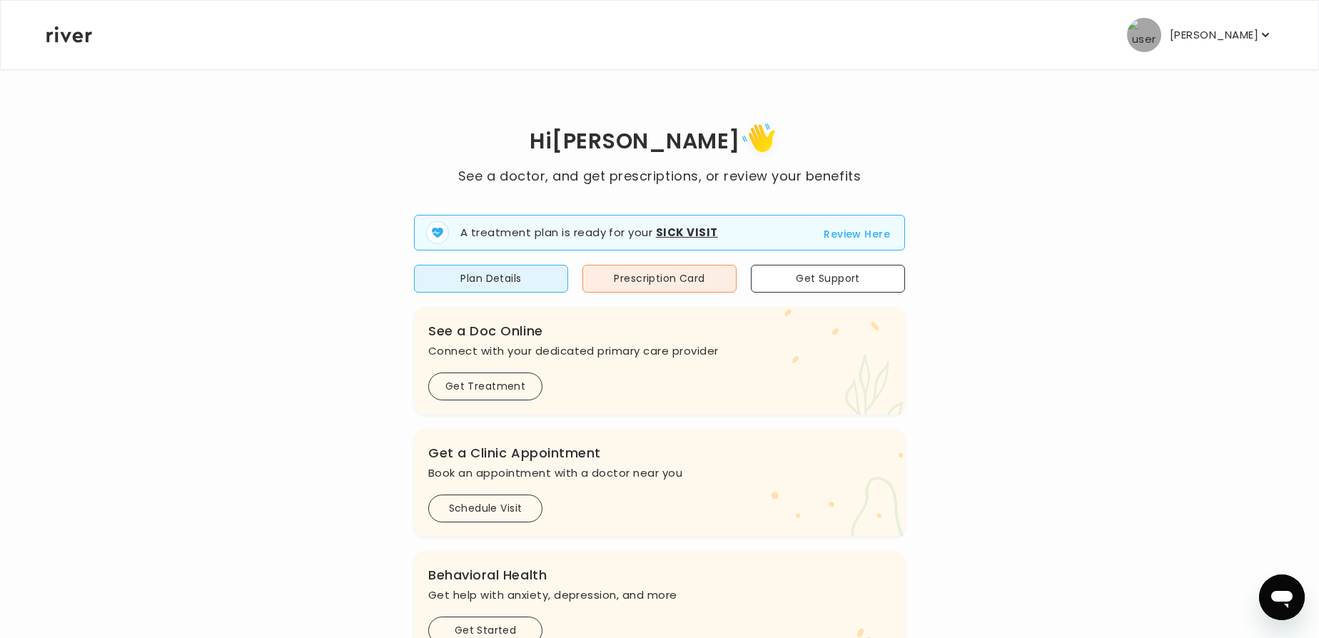
click at [1256, 33] on p "Liang Xiong" at bounding box center [1214, 35] width 88 height 20
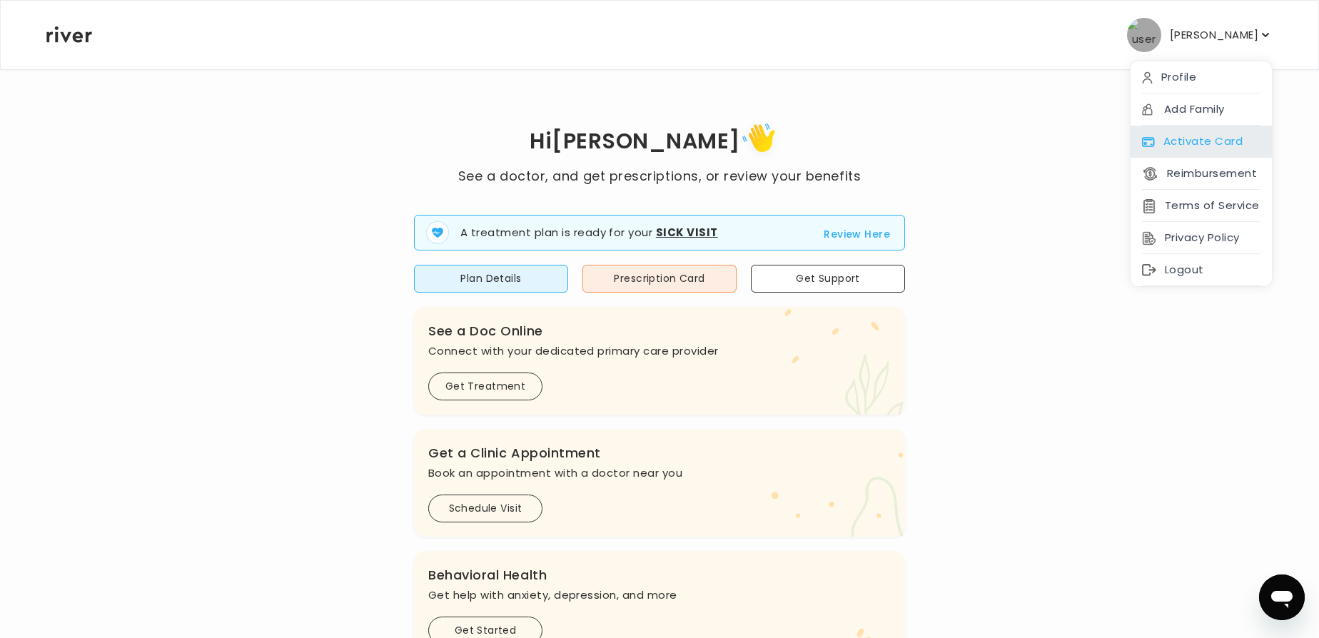
click at [1198, 136] on div "Activate Card" at bounding box center [1200, 142] width 141 height 32
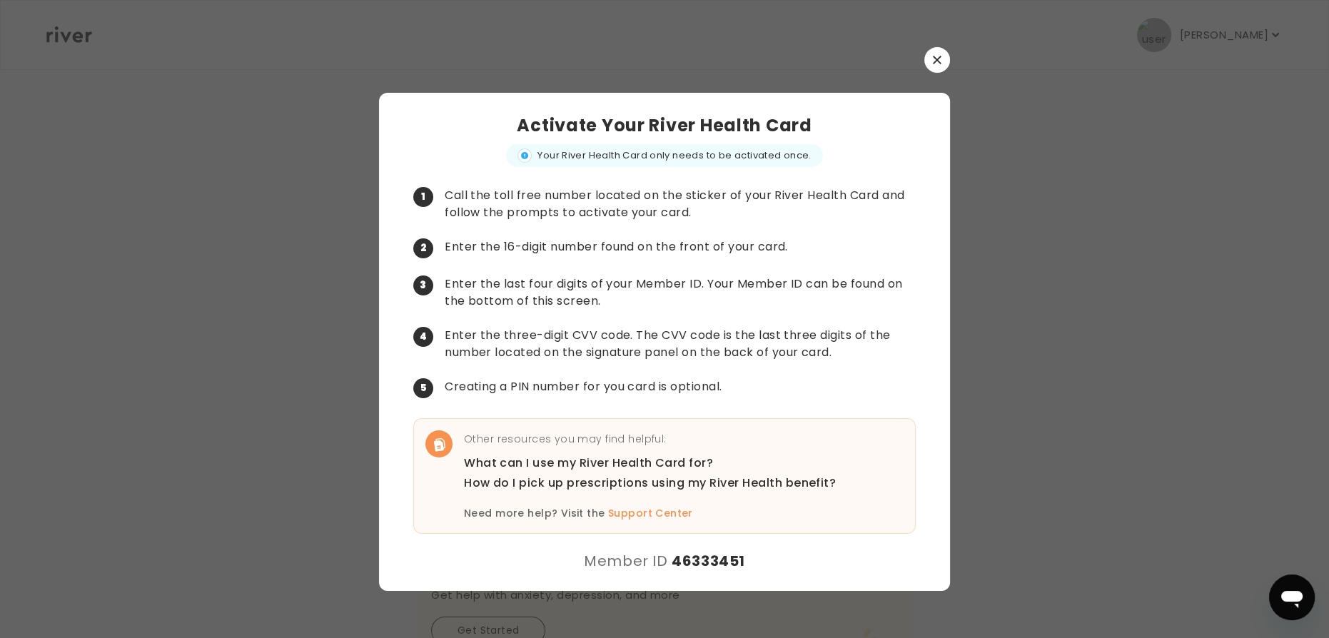
click at [934, 63] on icon "button" at bounding box center [937, 60] width 8 height 8
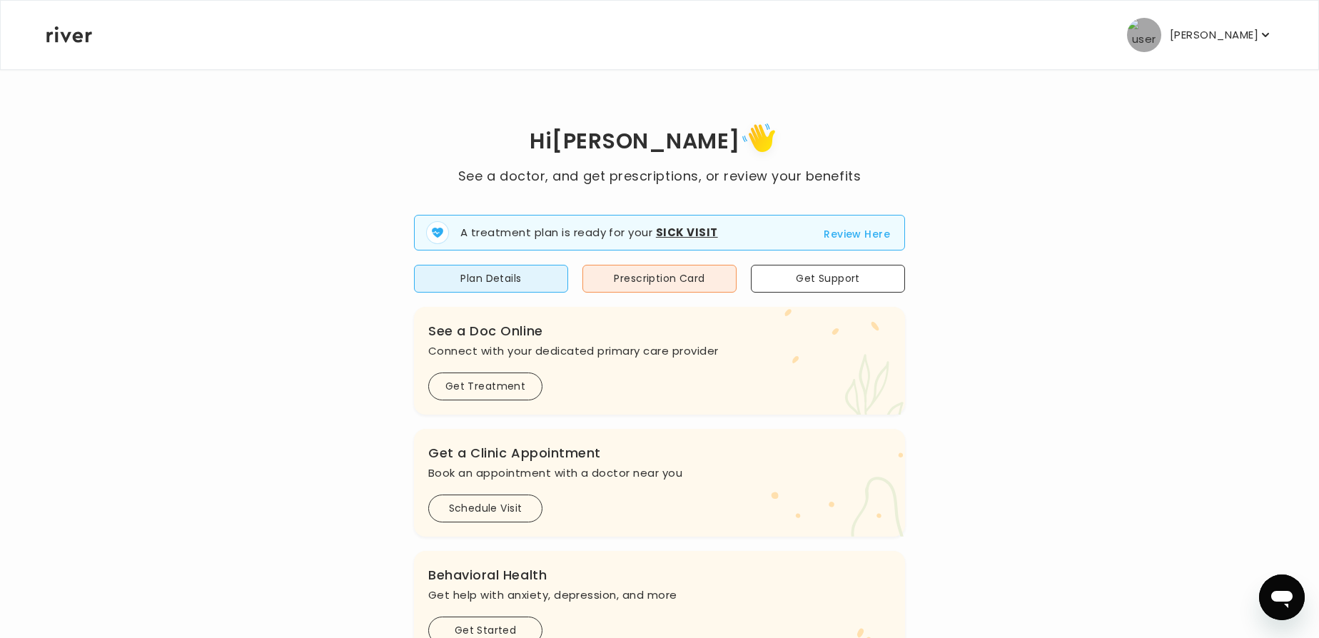
click at [1240, 36] on p "Liang Xiong" at bounding box center [1214, 35] width 88 height 20
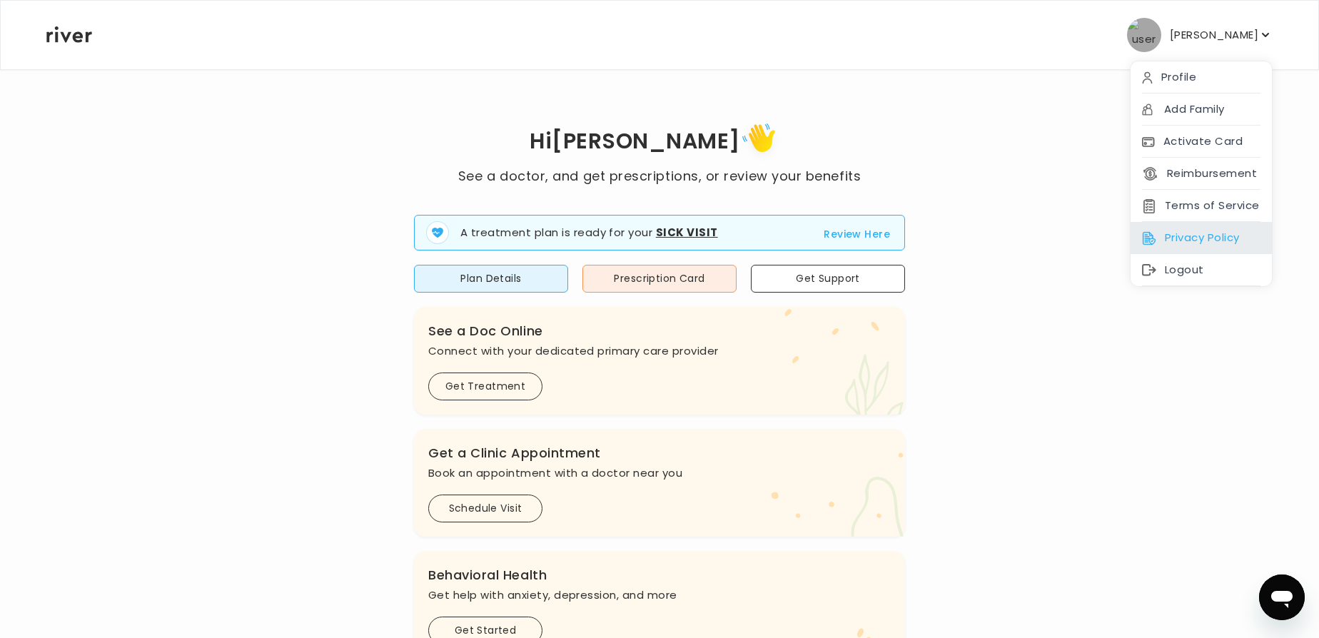
click at [1205, 241] on div "Privacy Policy" at bounding box center [1200, 238] width 141 height 32
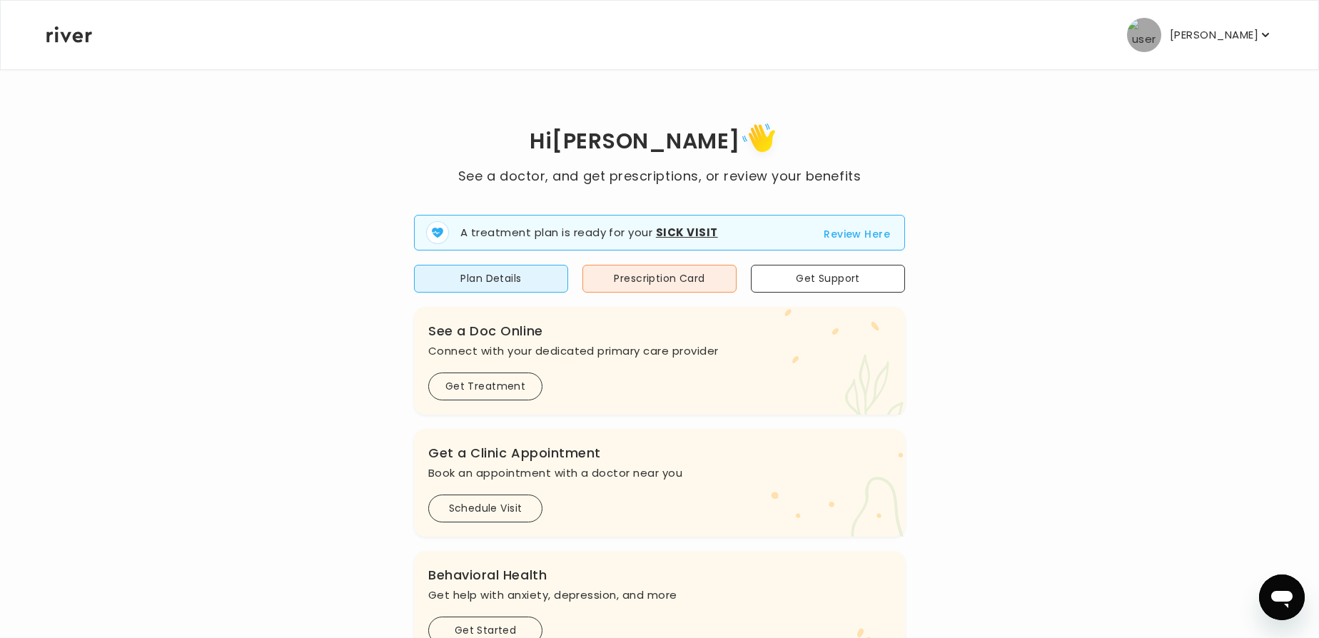
click at [1235, 39] on p "Liang Xiong" at bounding box center [1214, 35] width 88 height 20
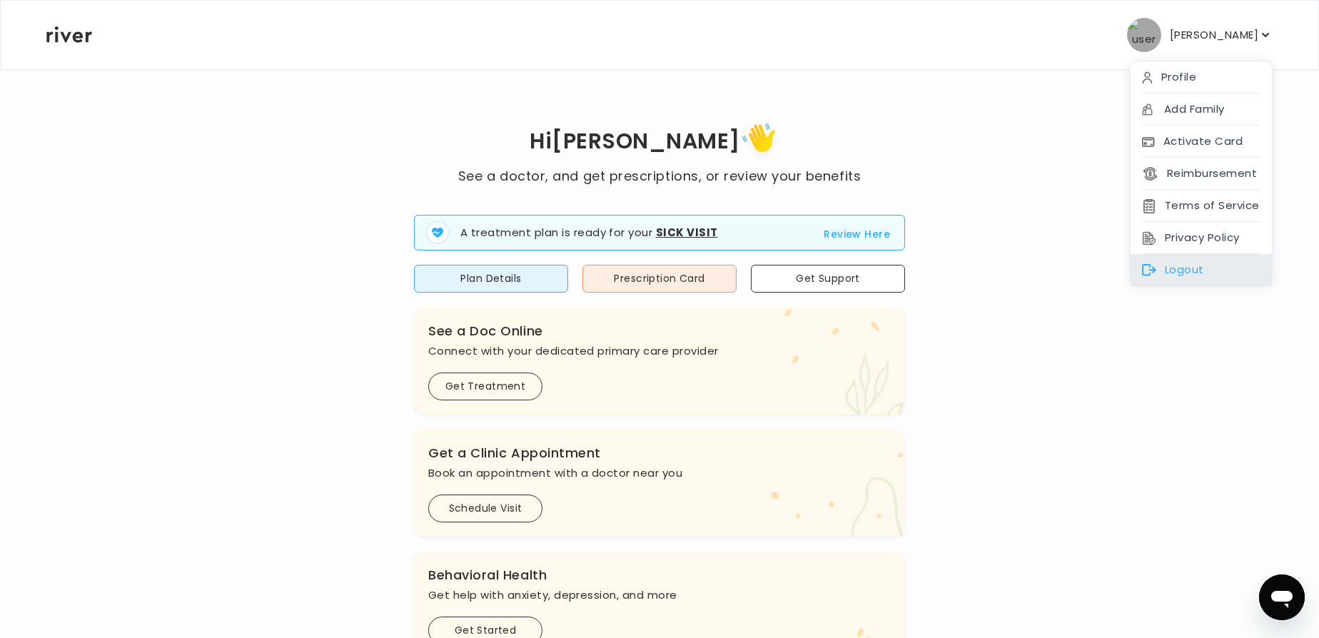
click at [1175, 260] on div "Logout" at bounding box center [1200, 270] width 141 height 32
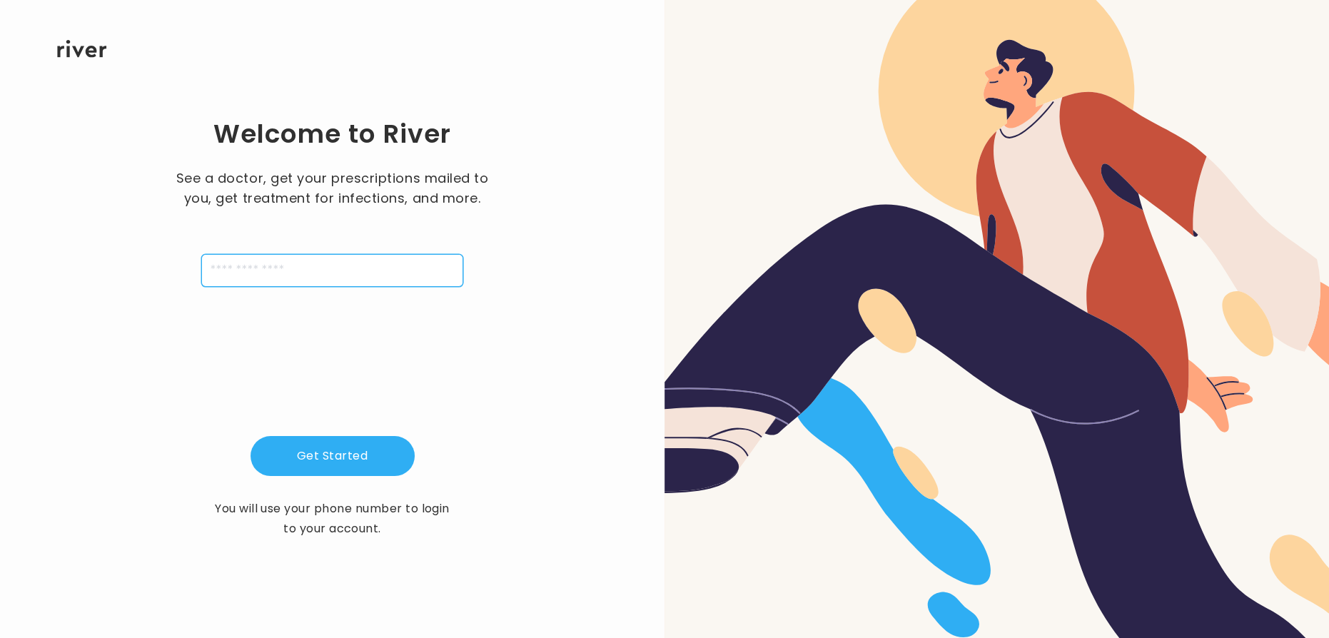
click at [289, 273] on input "tel" at bounding box center [332, 270] width 262 height 33
click at [293, 275] on input "tel" at bounding box center [332, 270] width 262 height 33
paste input "**********"
type input "**********"
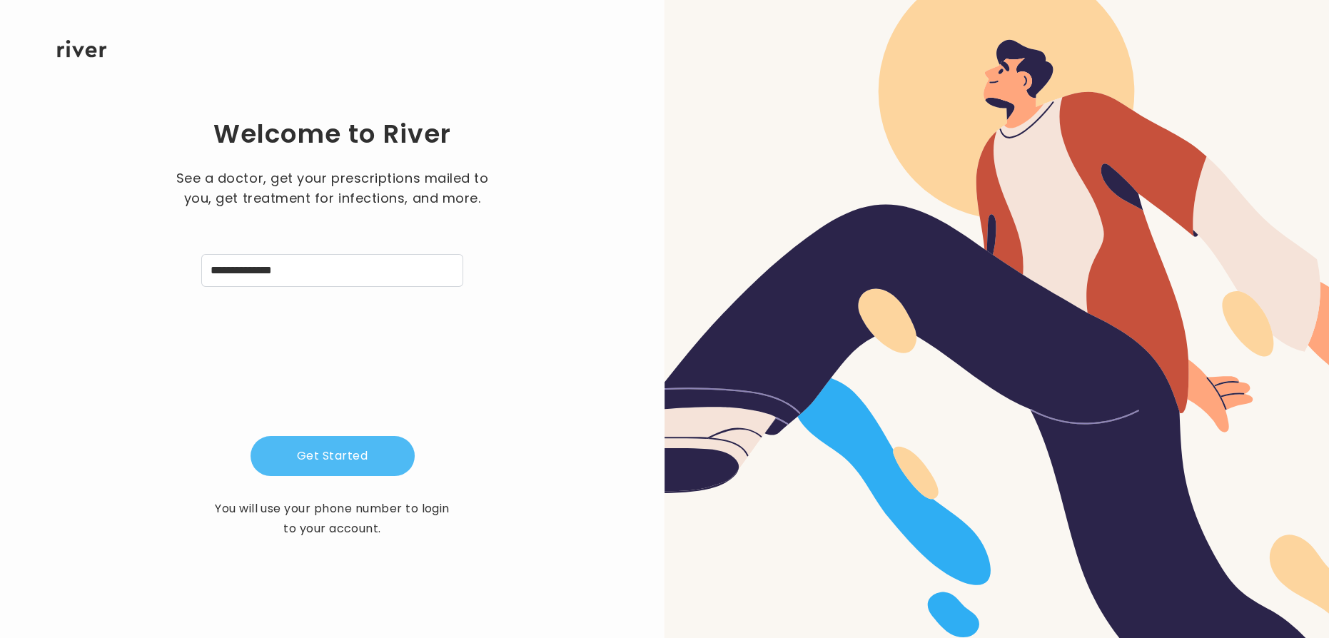
click at [341, 461] on button "Get Started" at bounding box center [333, 456] width 164 height 40
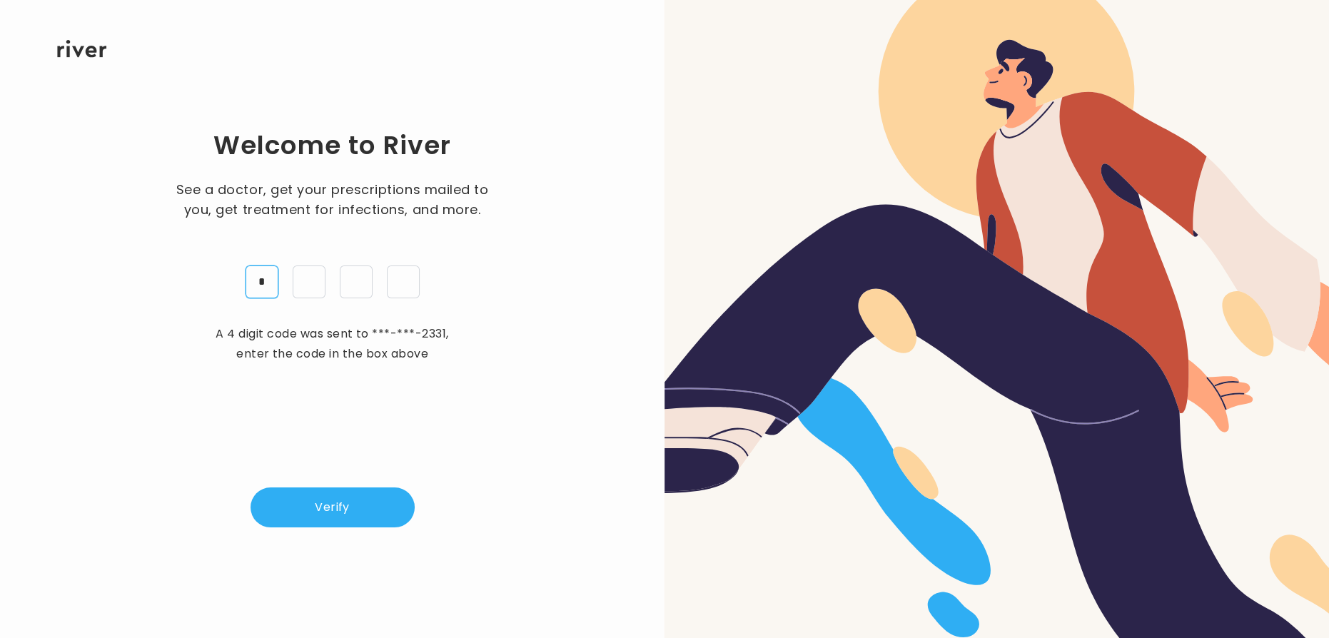
type input "*"
drag, startPoint x: 320, startPoint y: 501, endPoint x: 336, endPoint y: 498, distance: 16.7
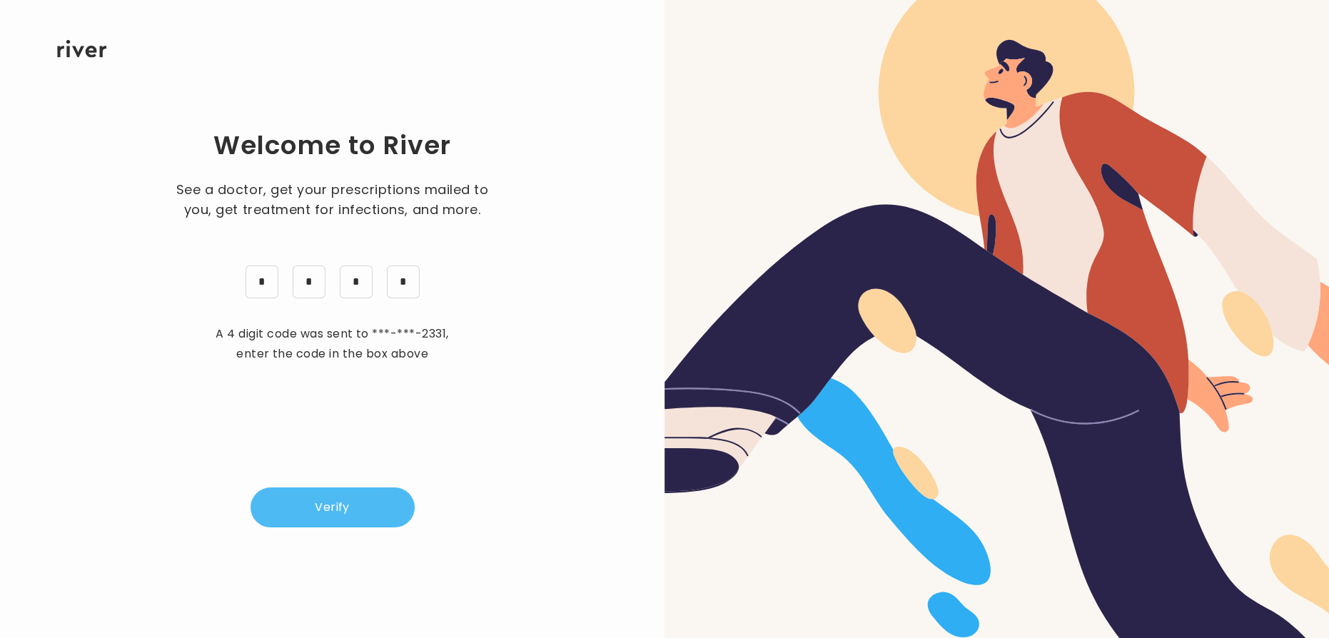
click at [320, 501] on button "Verify" at bounding box center [333, 507] width 164 height 40
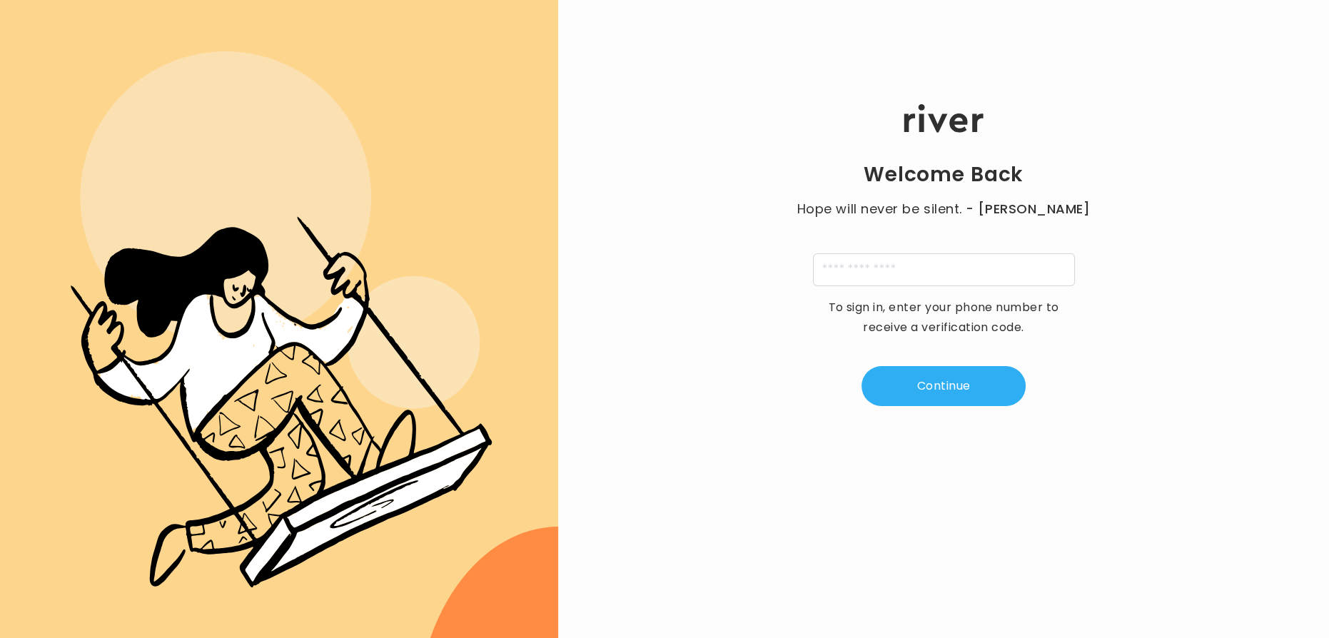
scroll to position [116, 0]
